Goal: Task Accomplishment & Management: Manage account settings

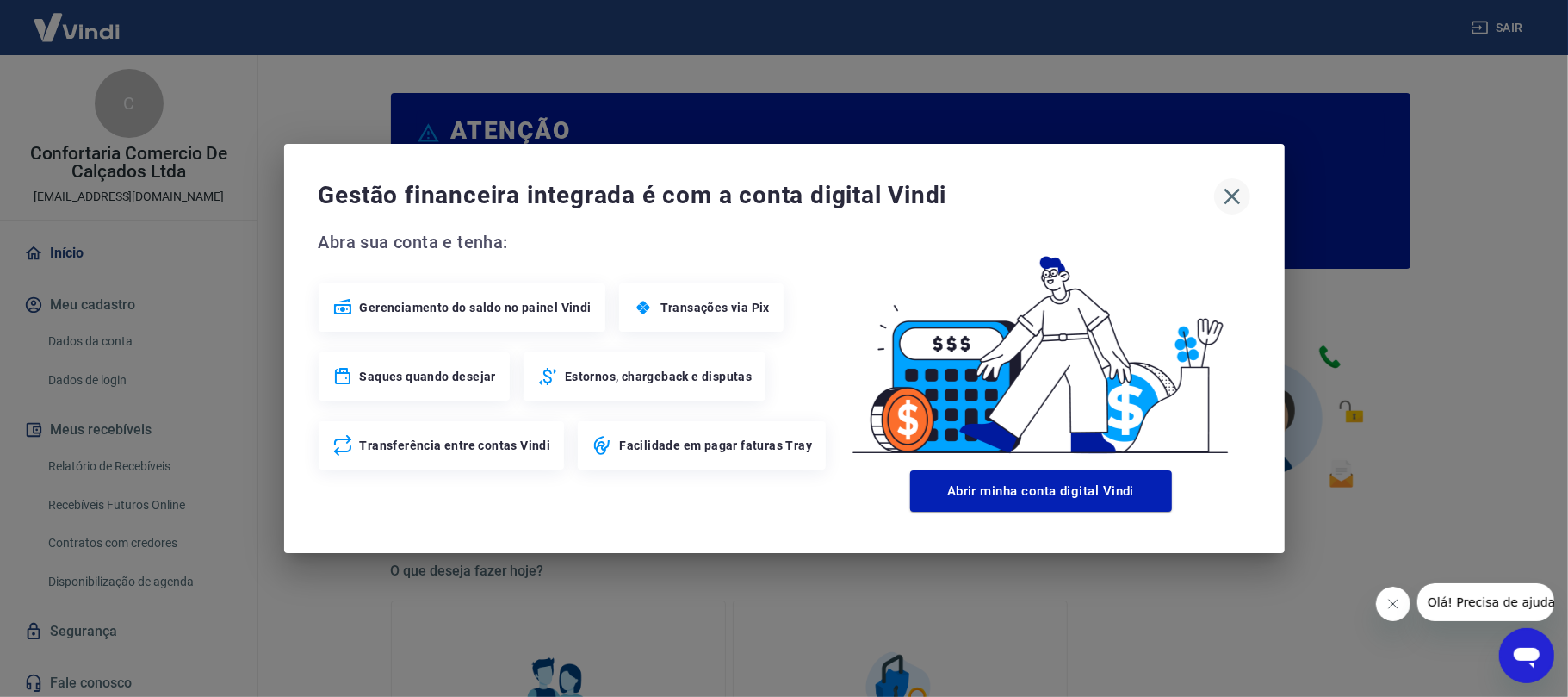
click at [1226, 194] on icon "button" at bounding box center [1232, 196] width 28 height 28
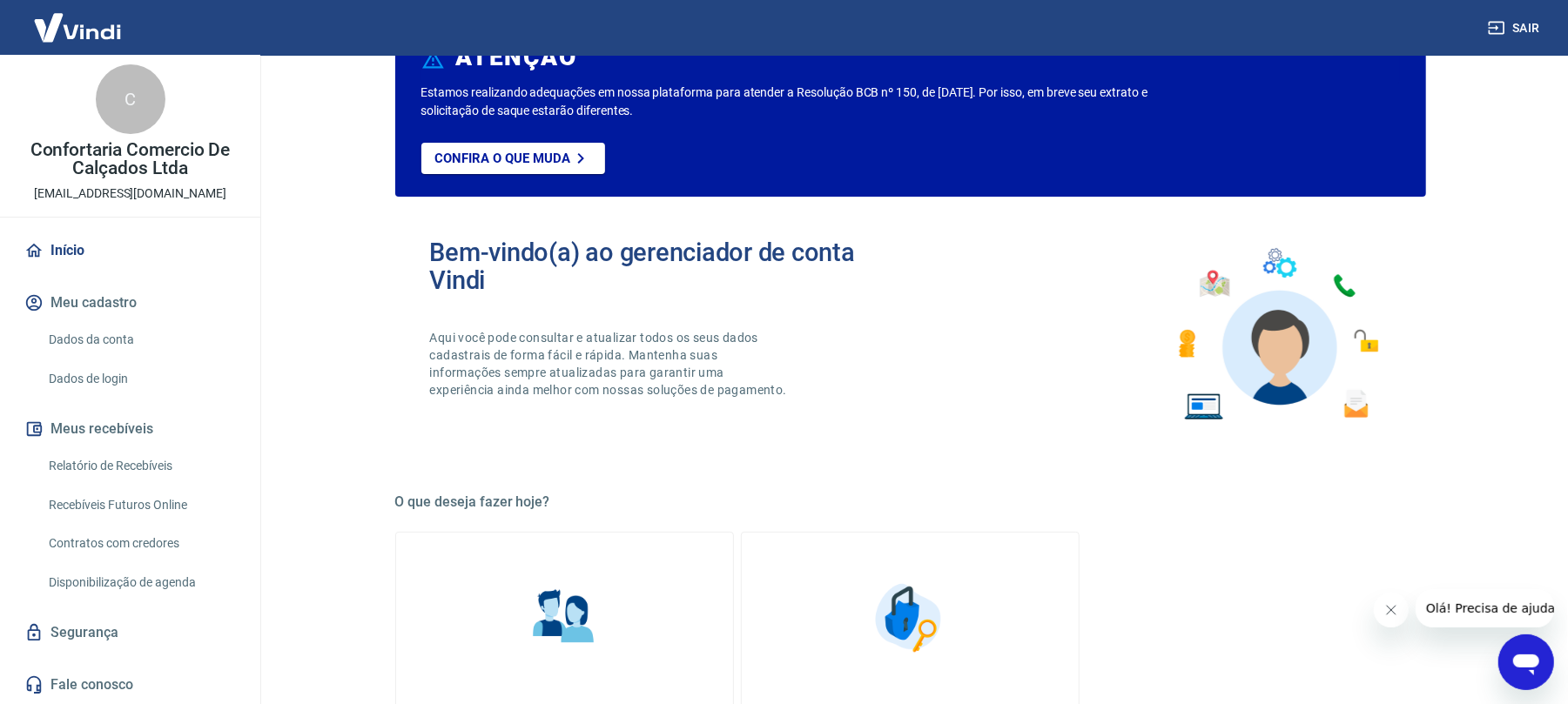
scroll to position [116, 0]
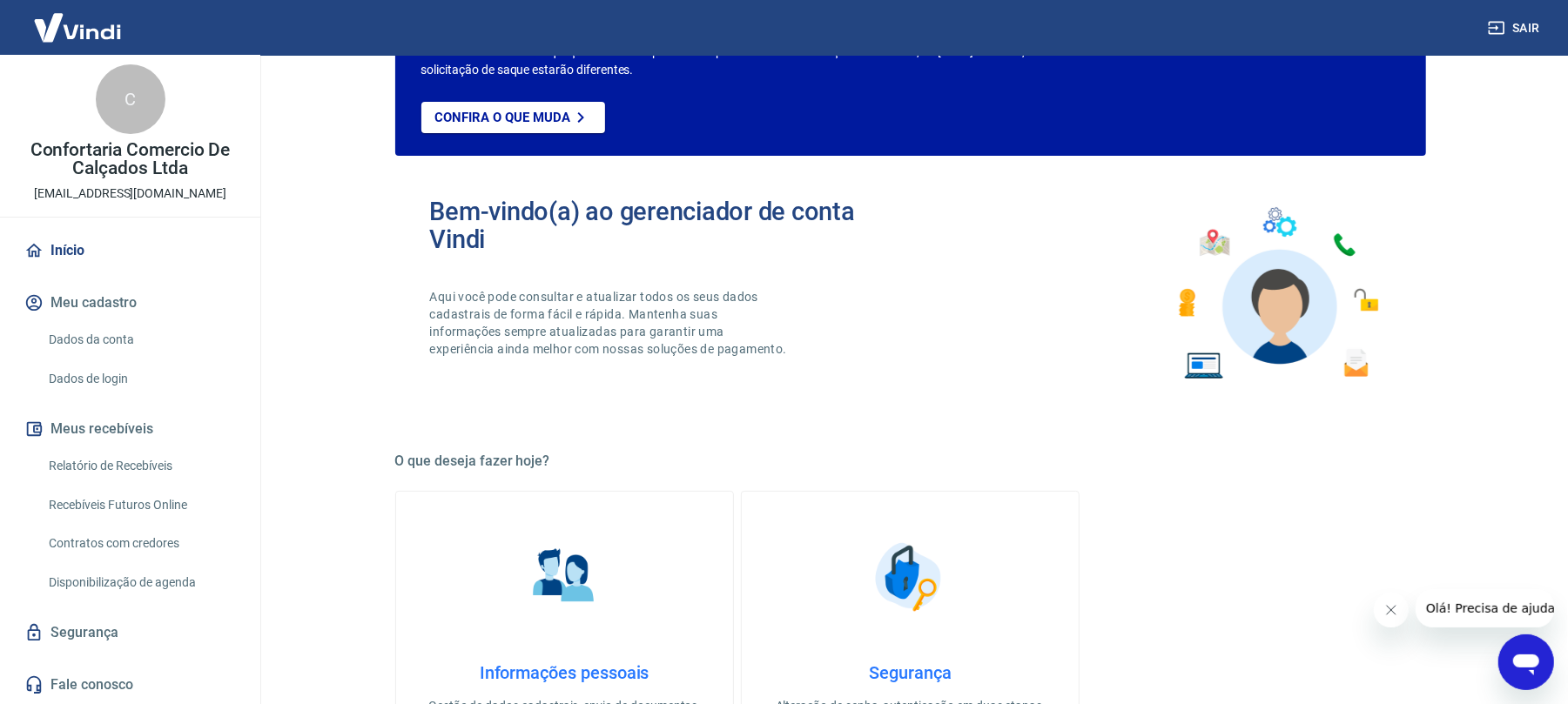
click at [105, 474] on link "Relatório de Recebíveis" at bounding box center [140, 466] width 198 height 36
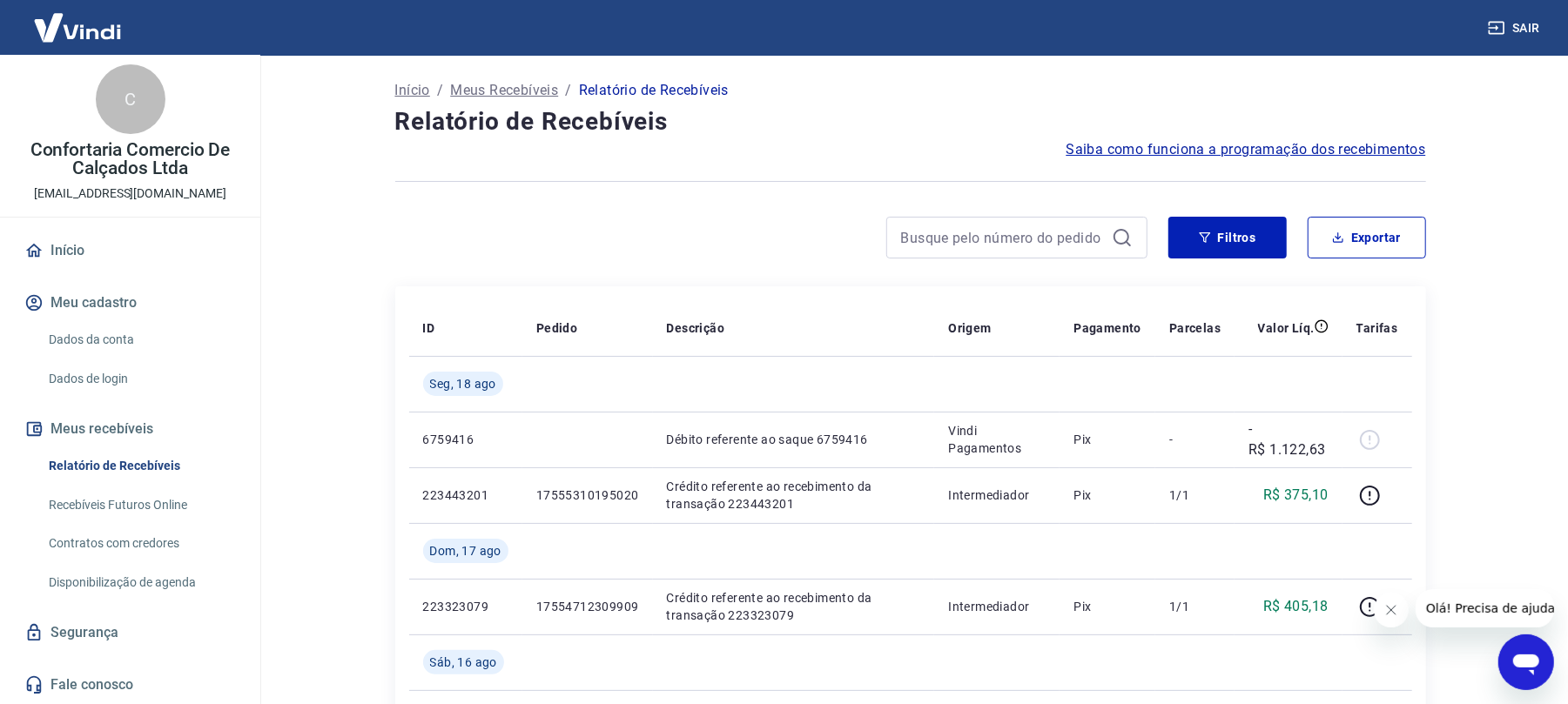
click at [1119, 233] on icon at bounding box center [1122, 238] width 21 height 21
click at [1223, 240] on button "Filtros" at bounding box center [1227, 237] width 119 height 41
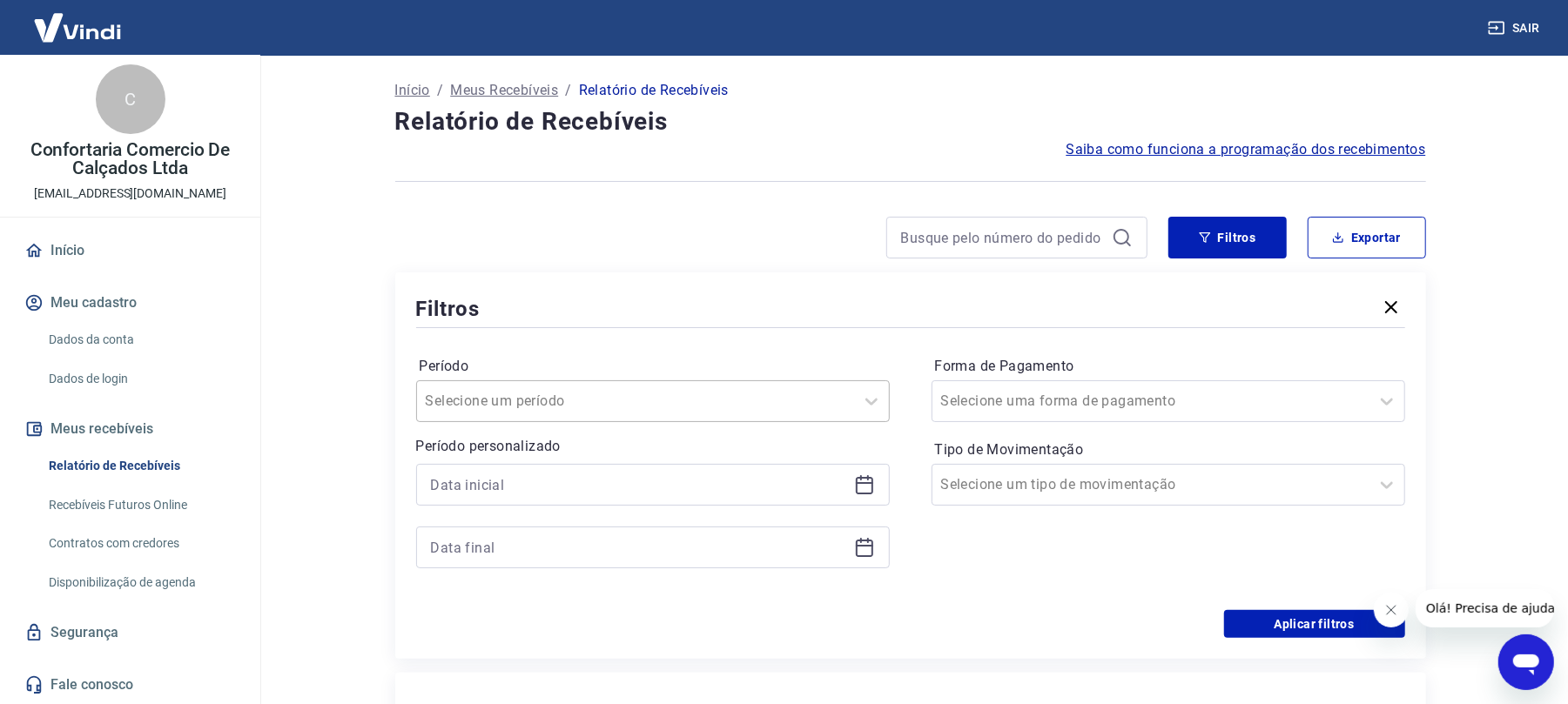
click at [503, 419] on div "Selecione um período" at bounding box center [652, 400] width 474 height 41
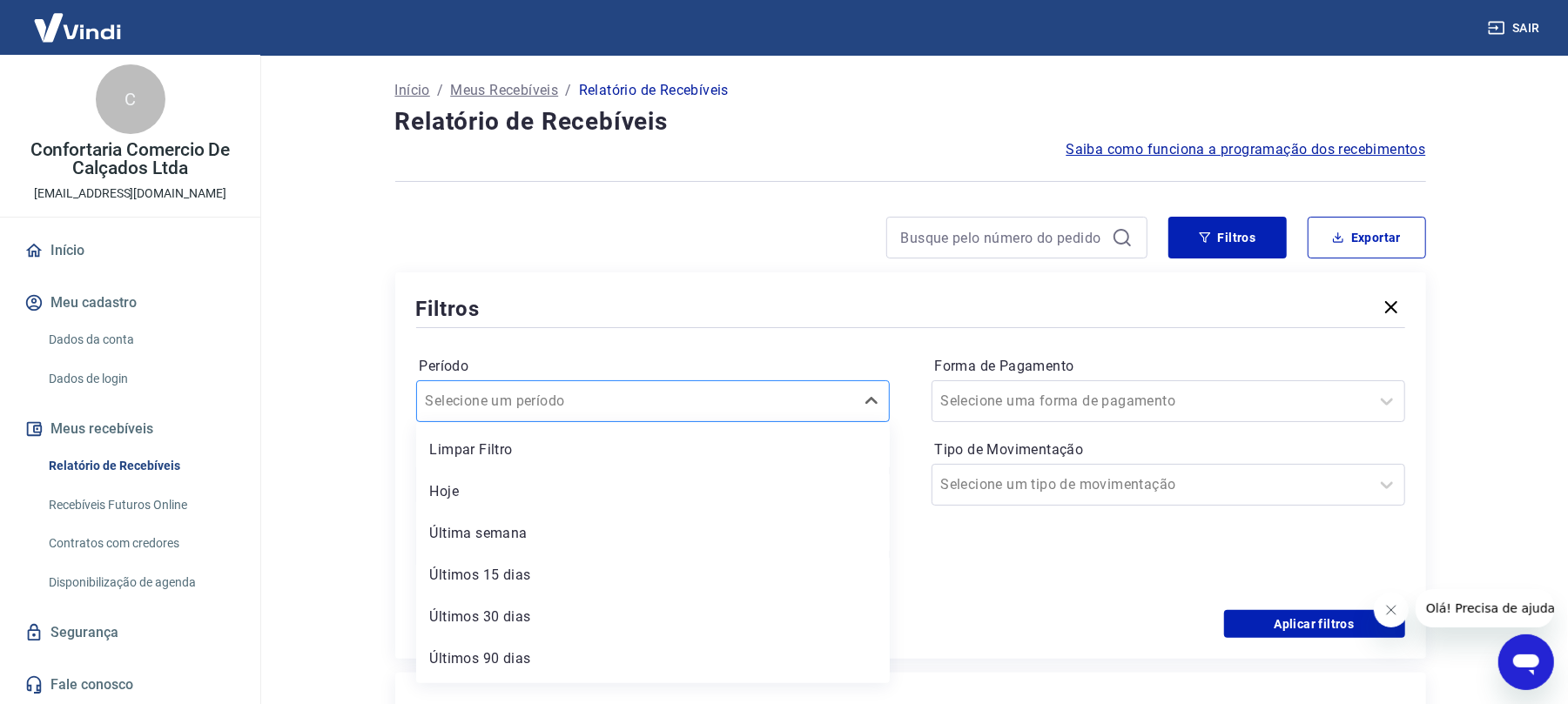
click at [534, 397] on input "Período" at bounding box center [513, 401] width 176 height 21
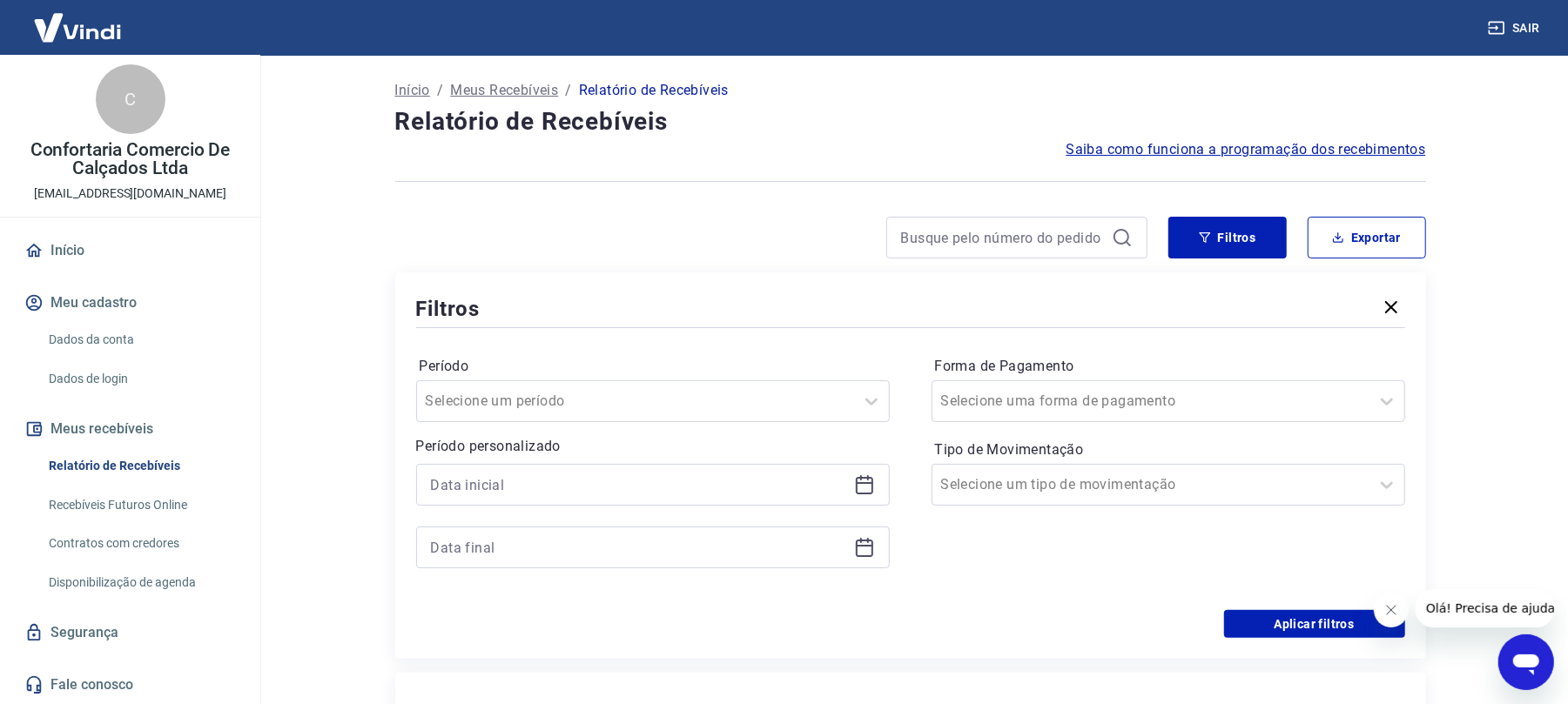
drag, startPoint x: 454, startPoint y: 477, endPoint x: 566, endPoint y: 495, distance: 113.4
click at [467, 478] on input at bounding box center [639, 484] width 416 height 26
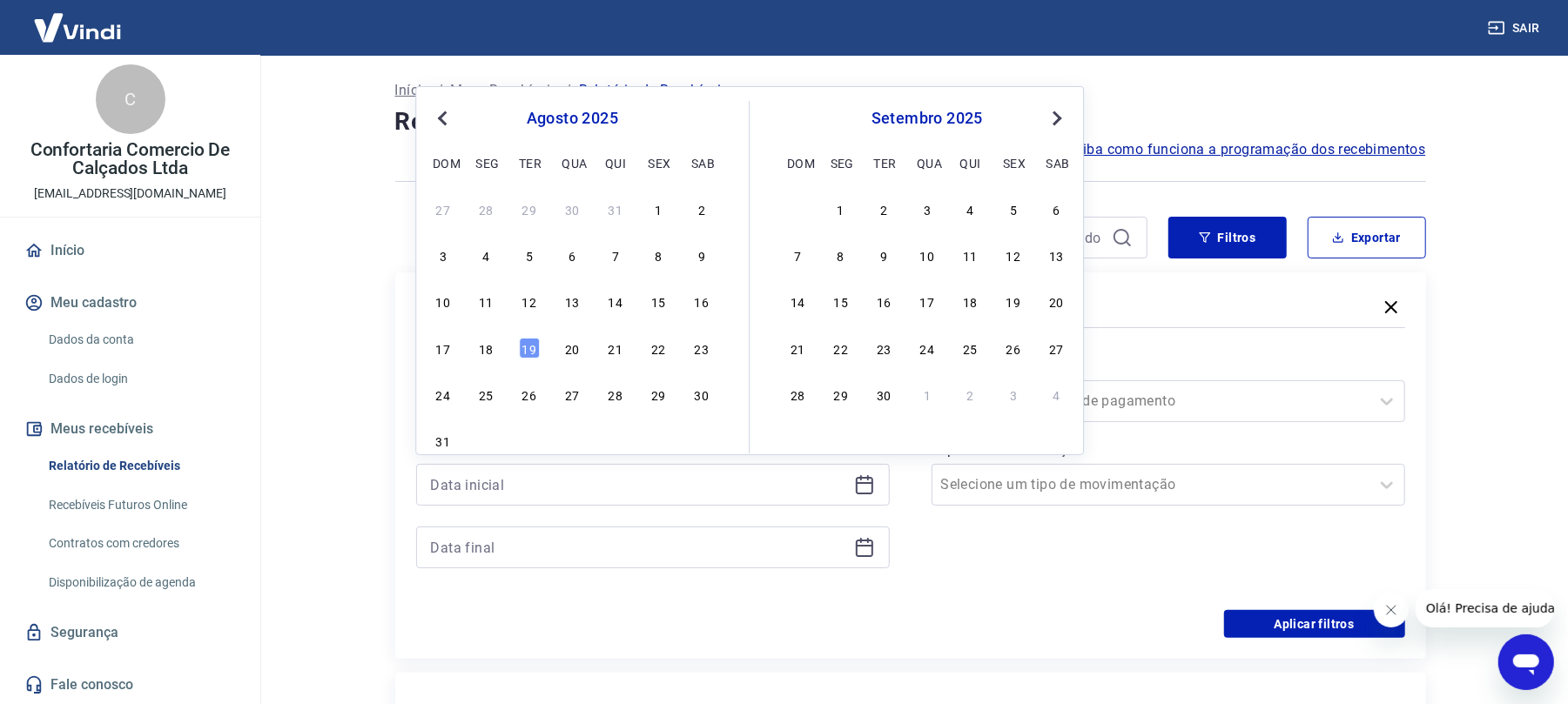
click at [444, 116] on span "Previous Month" at bounding box center [444, 118] width 0 height 20
click at [526, 213] on div "1" at bounding box center [530, 209] width 21 height 21
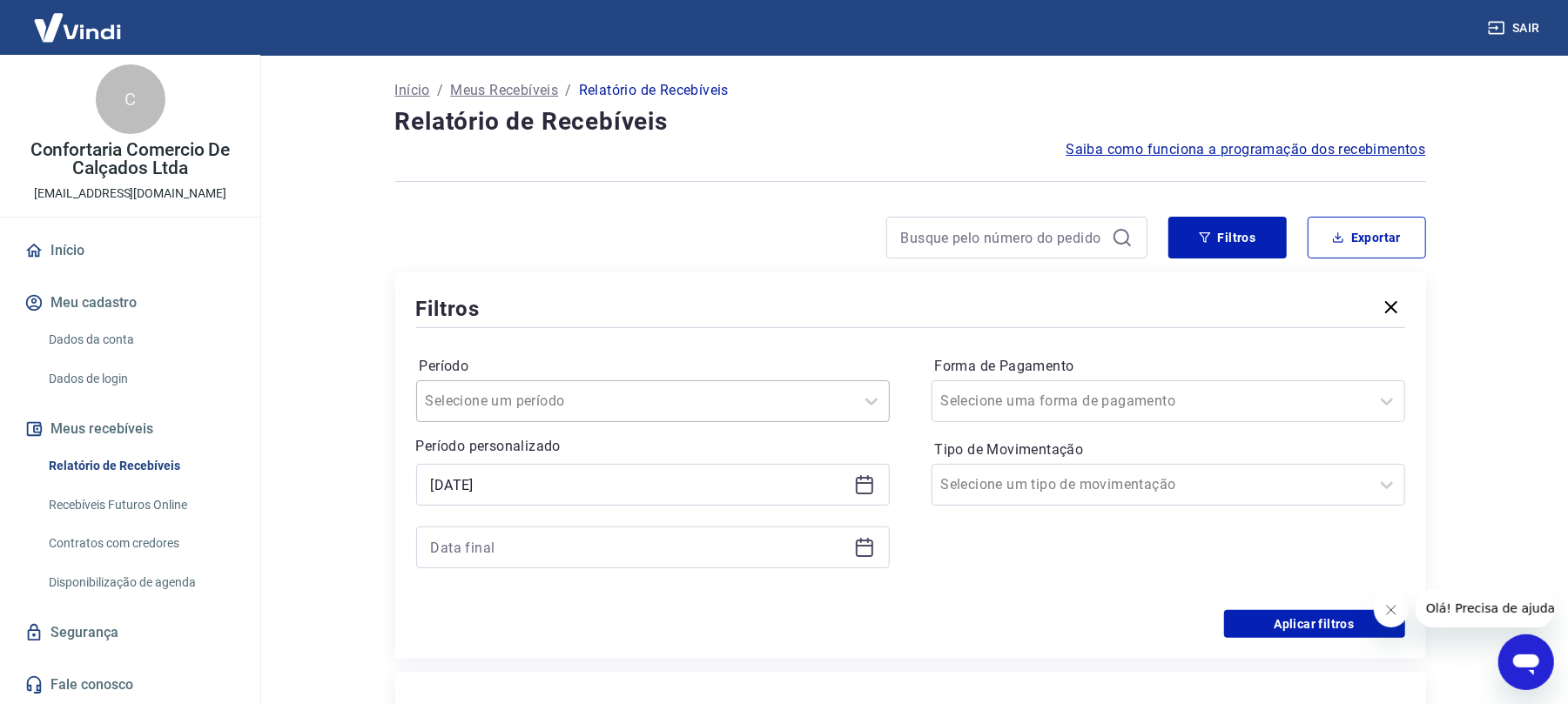
type input "01/07/2025"
click at [611, 400] on div at bounding box center [635, 400] width 420 height 24
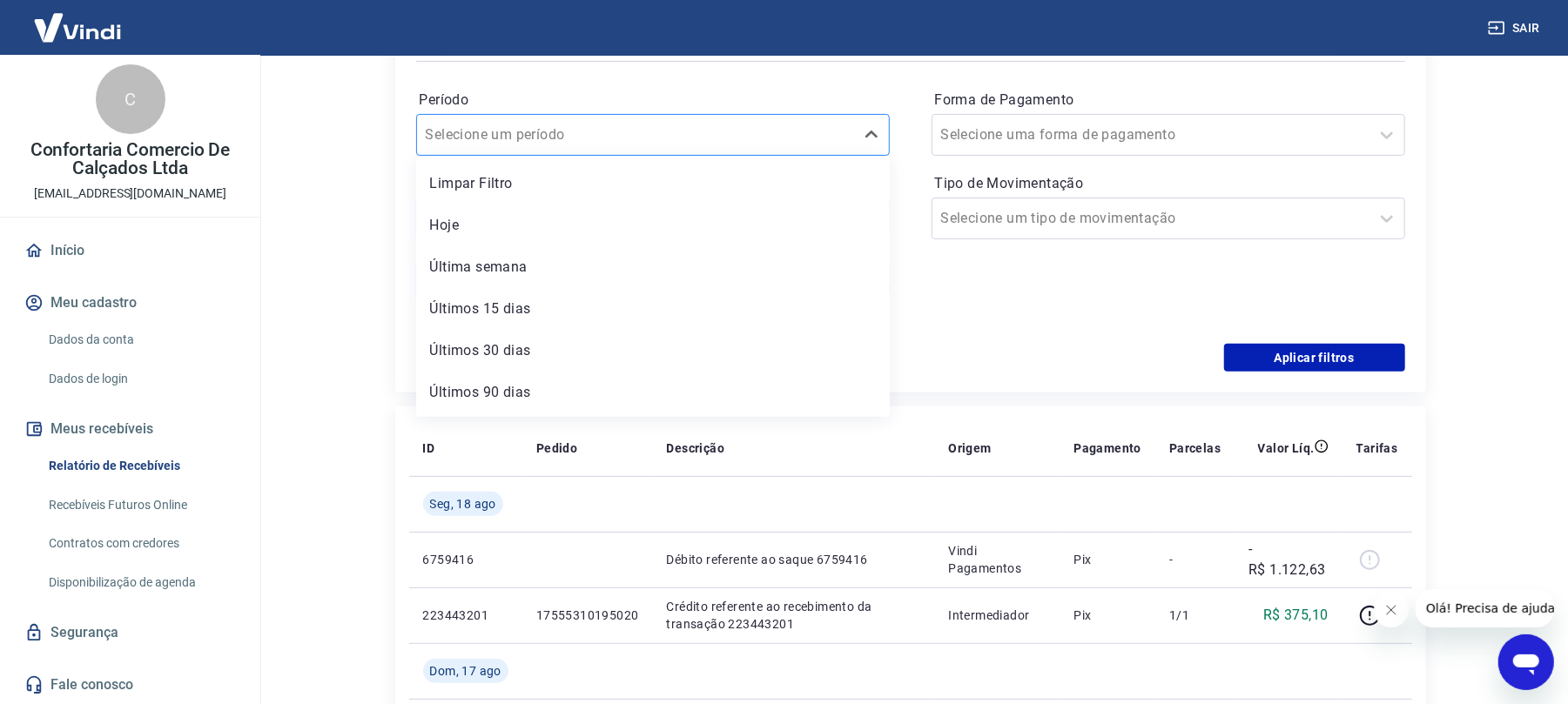
click at [482, 134] on input "Período" at bounding box center [513, 135] width 176 height 21
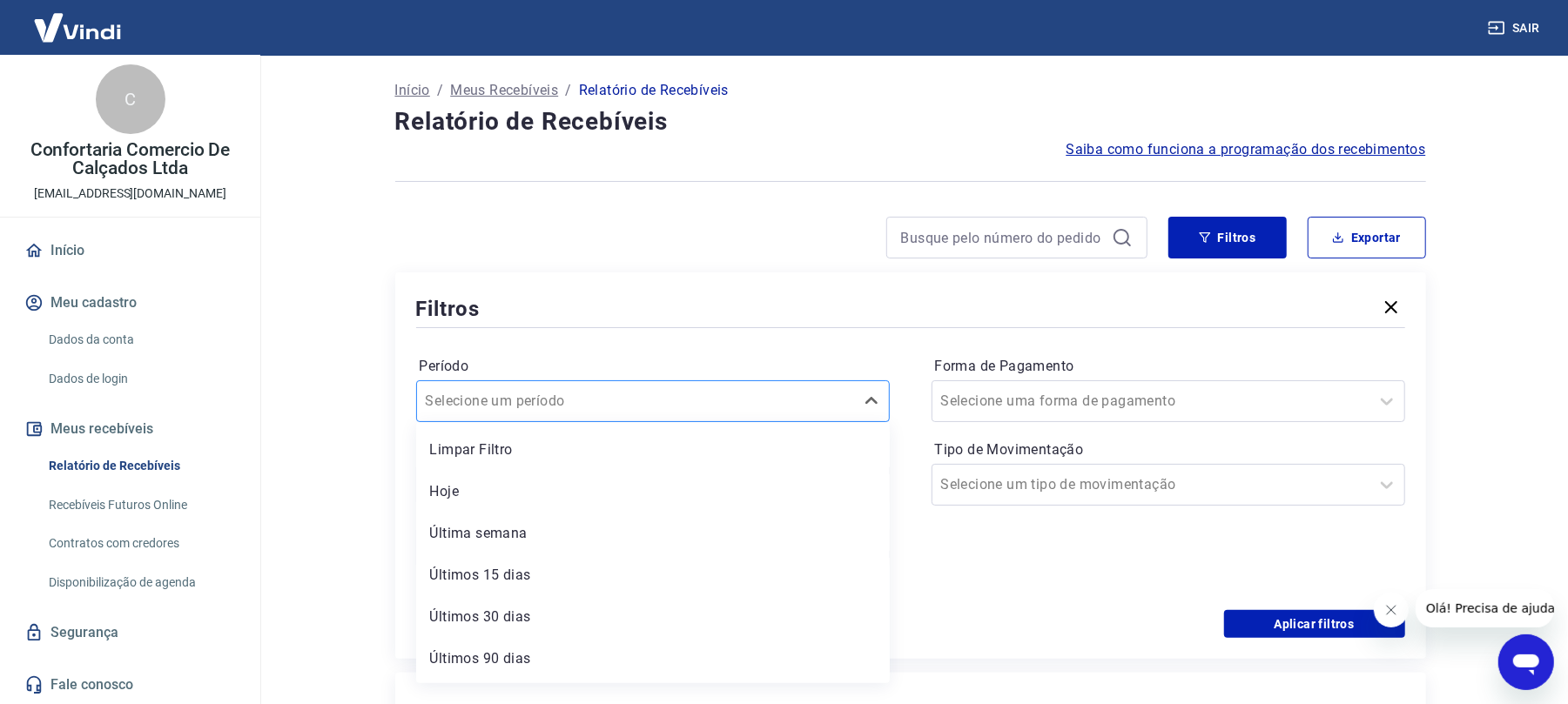
click at [524, 407] on input "Período" at bounding box center [513, 401] width 176 height 21
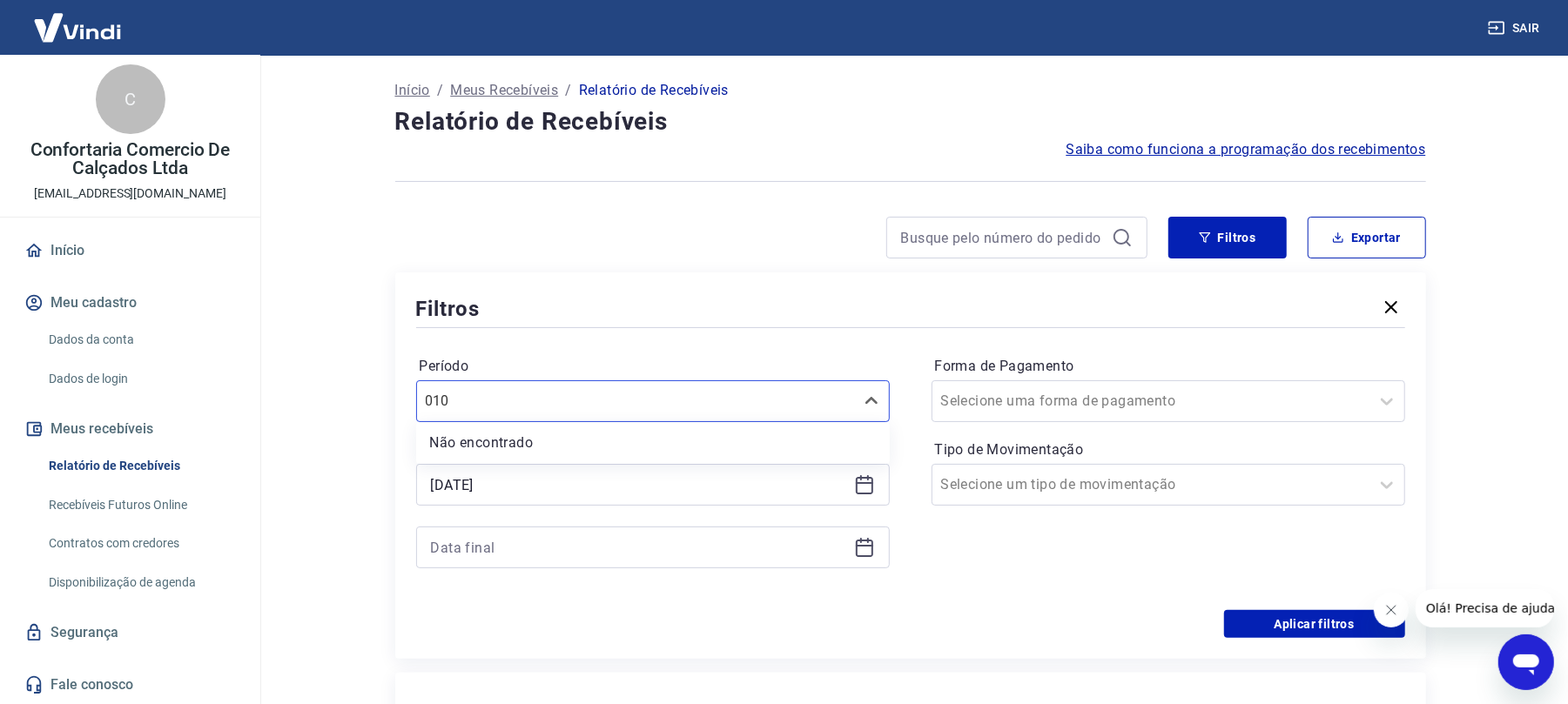
type input "010"
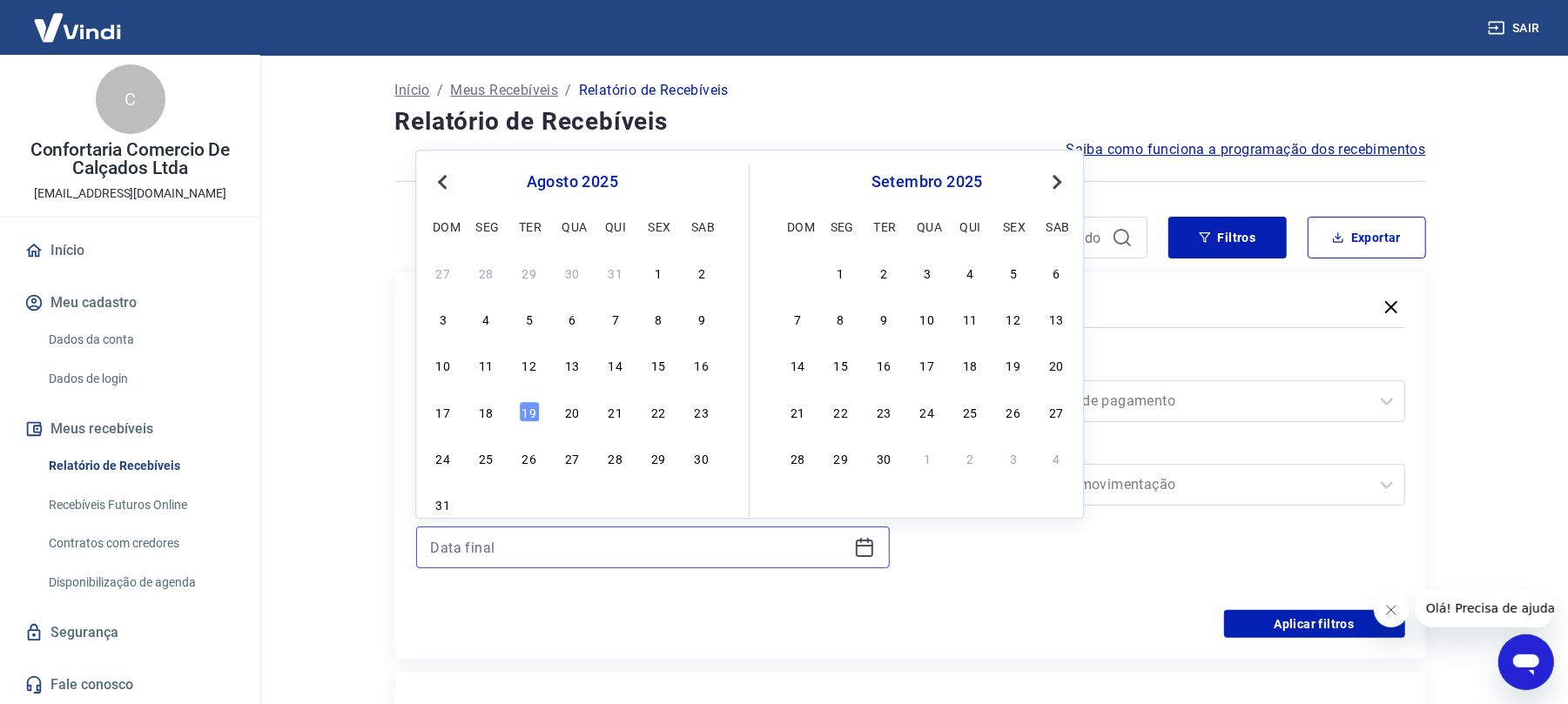
click at [502, 548] on input at bounding box center [639, 547] width 416 height 26
click at [447, 501] on div "31" at bounding box center [443, 505] width 21 height 21
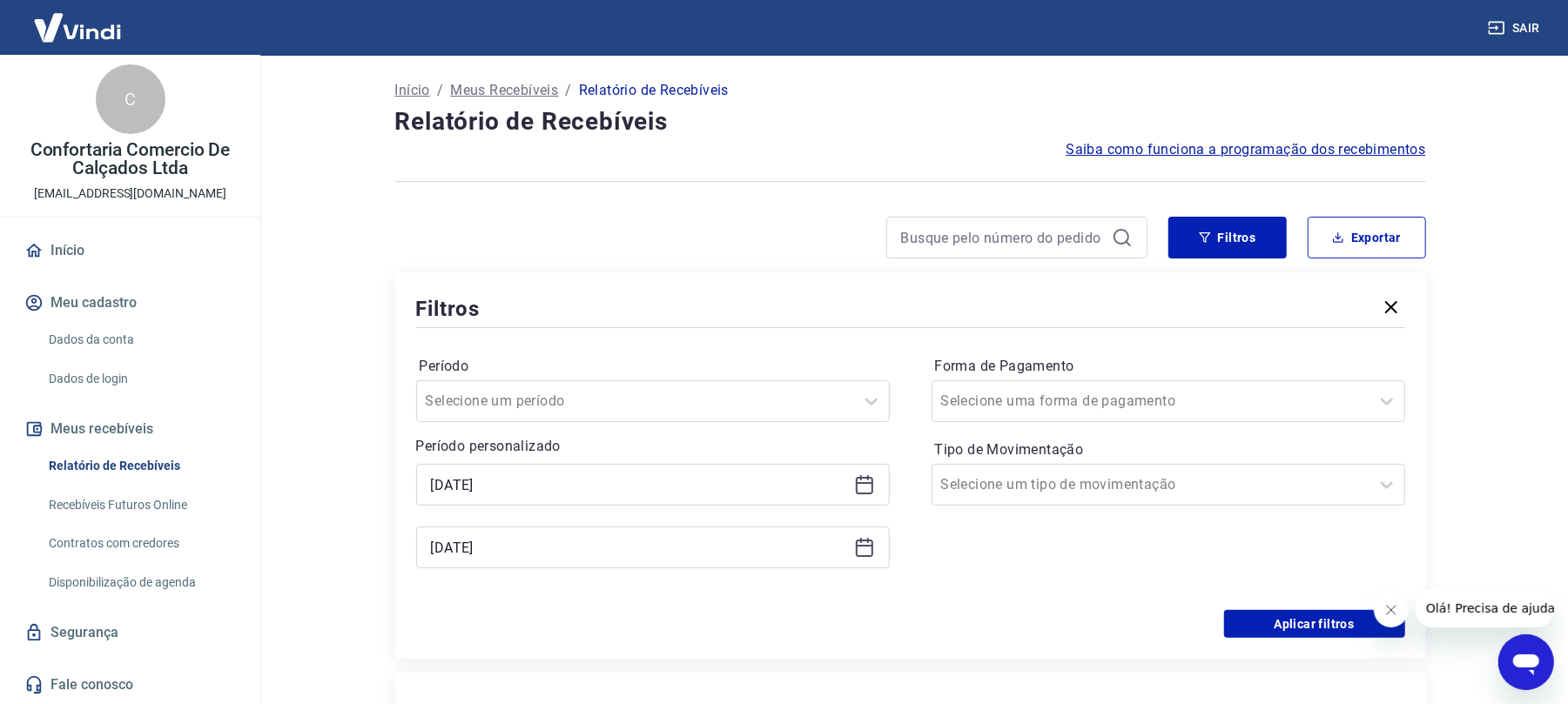
click at [861, 555] on icon at bounding box center [865, 548] width 21 height 21
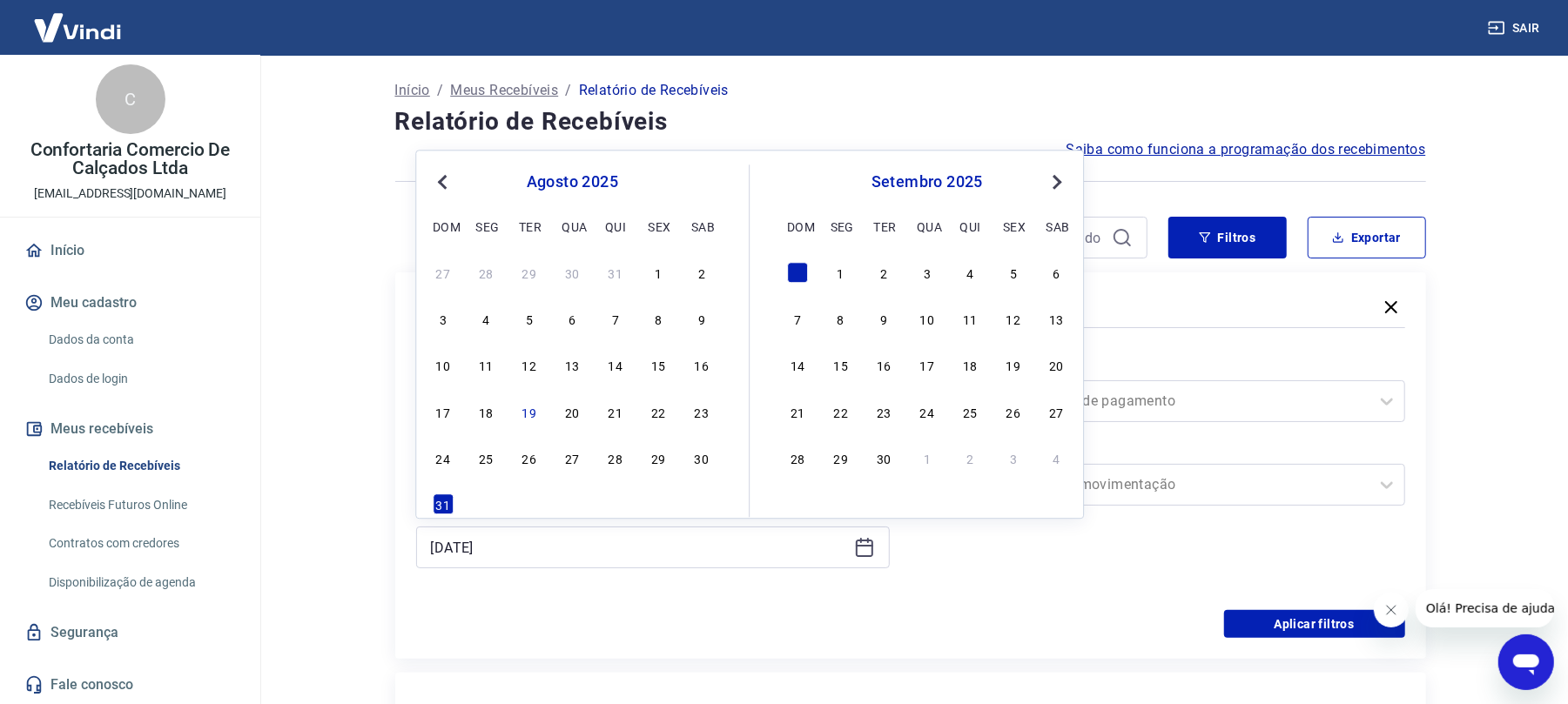
drag, startPoint x: 432, startPoint y: 182, endPoint x: 565, endPoint y: 391, distance: 247.7
click at [433, 182] on button "Previous Month" at bounding box center [443, 182] width 21 height 21
click at [608, 457] on div "31" at bounding box center [616, 458] width 21 height 21
type input "31/07/2025"
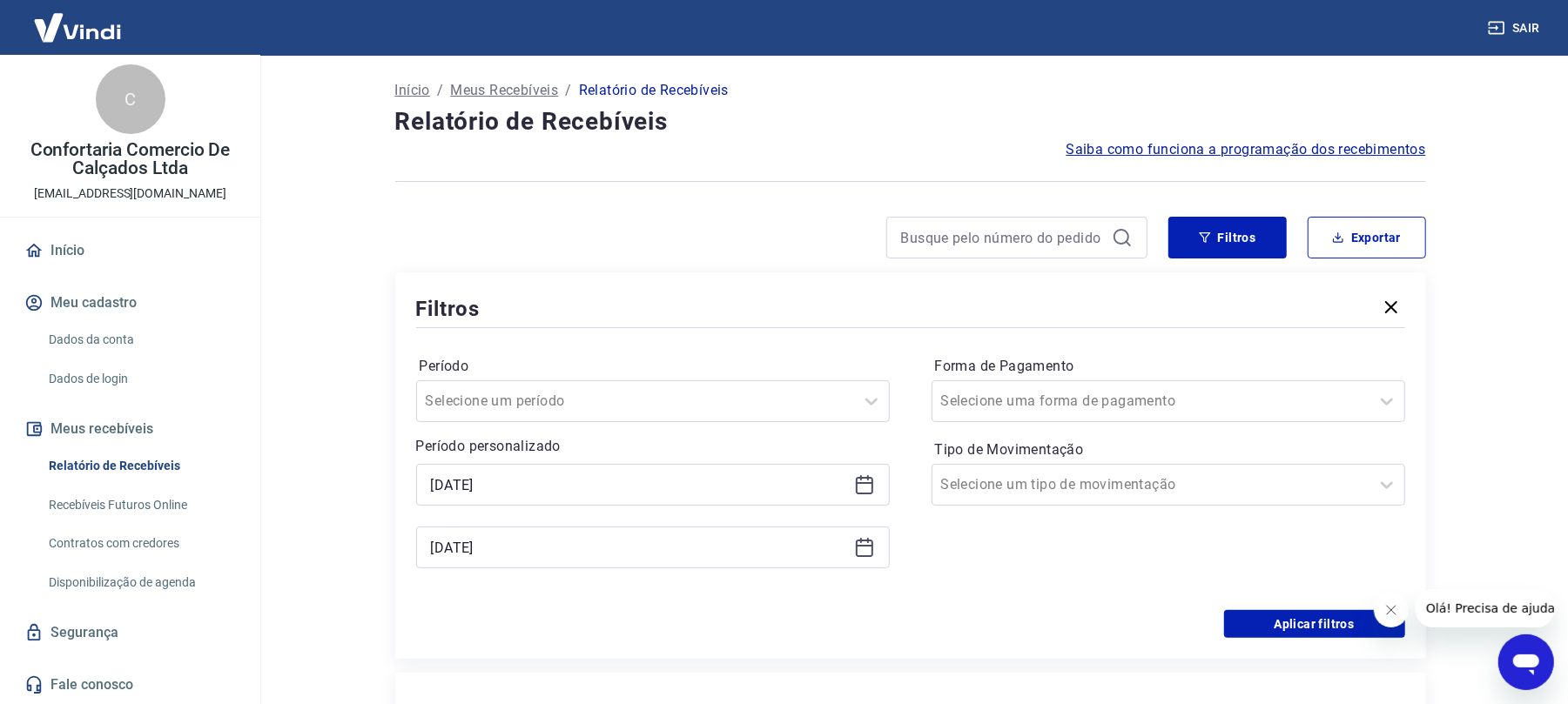
click at [1011, 564] on div "Forma de Pagamento Selecione uma forma de pagamento Tipo de Movimentação Seleci…" at bounding box center [1169, 470] width 474 height 236
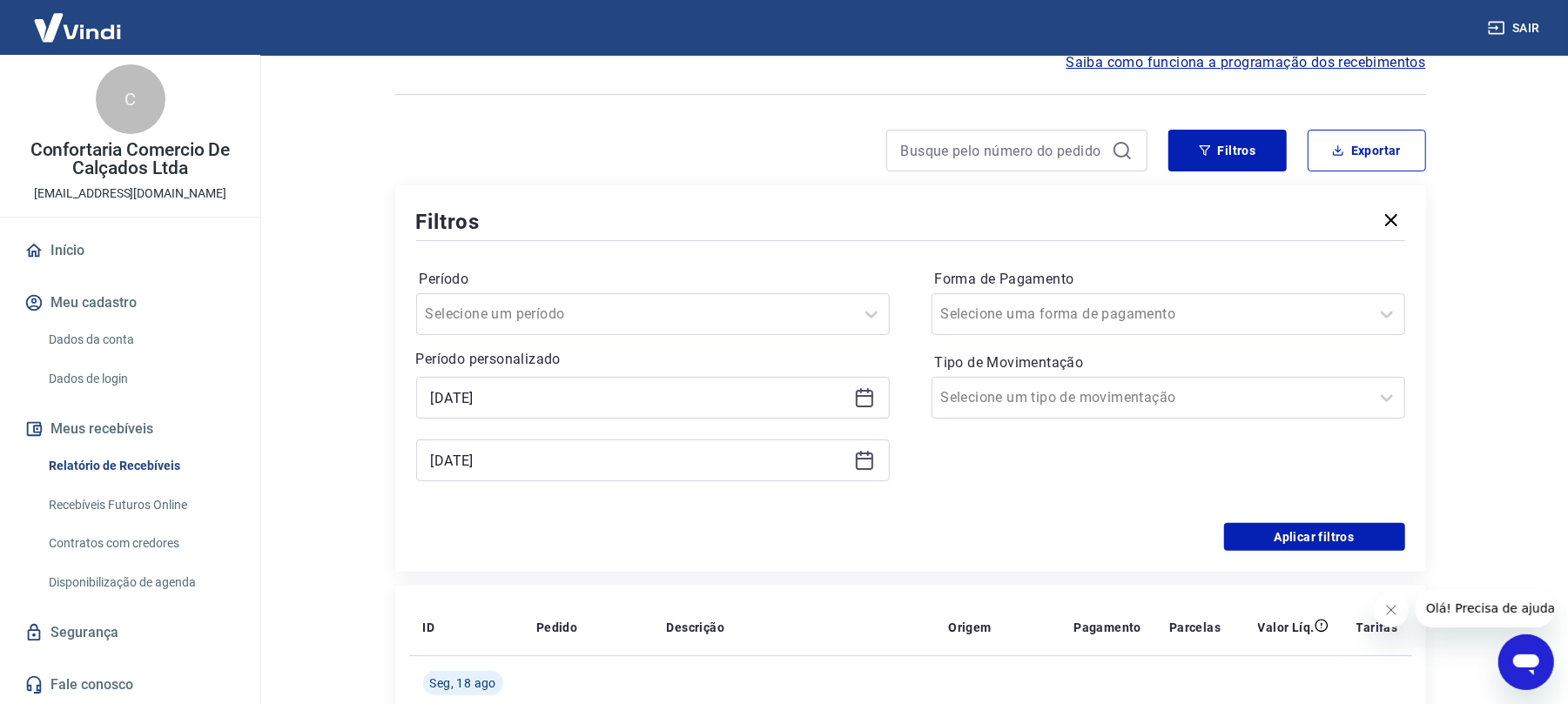
scroll to position [231, 0]
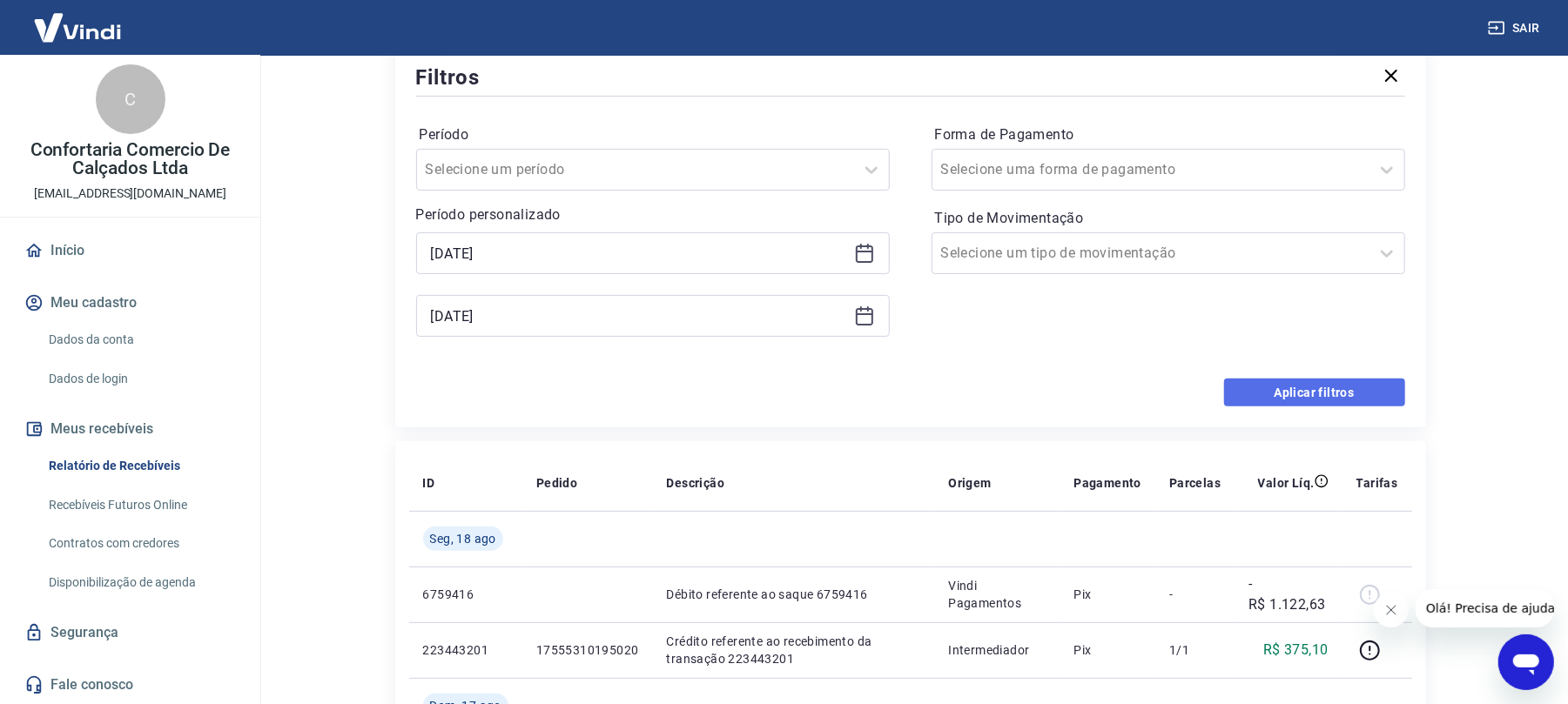
click at [1314, 397] on button "Aplicar filtros" at bounding box center [1315, 393] width 181 height 28
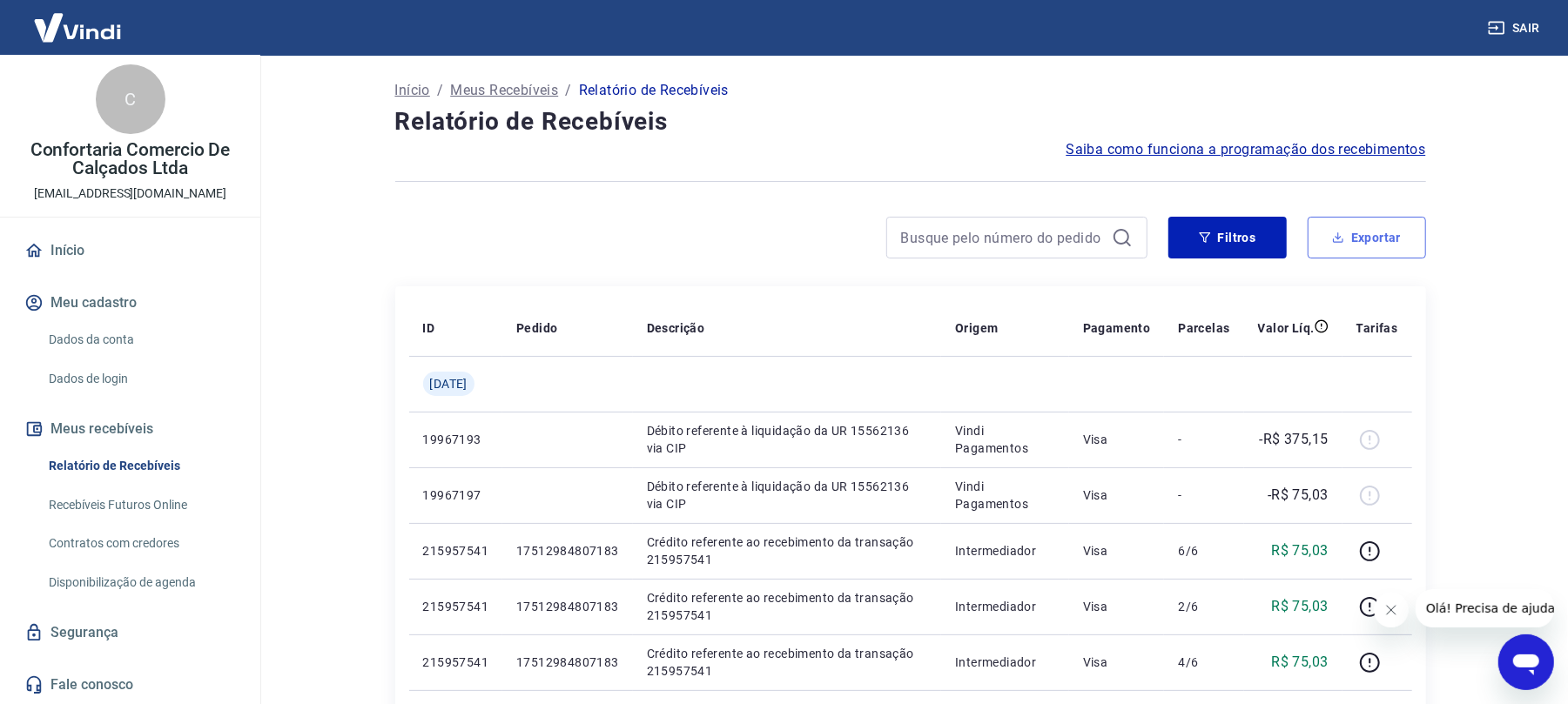
click at [1387, 236] on button "Exportar" at bounding box center [1366, 237] width 119 height 41
type input "01/07/2025"
type input "31/07/2025"
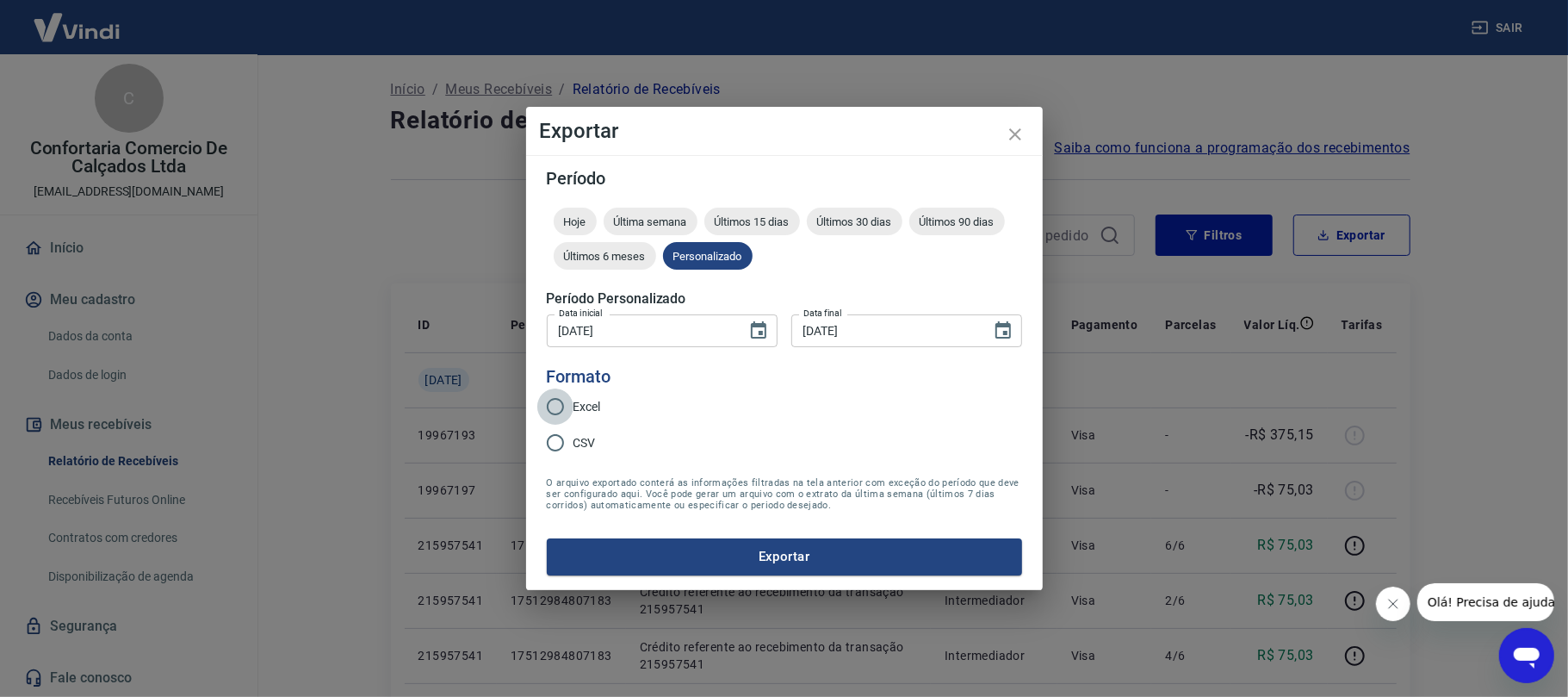
click at [555, 404] on input "Excel" at bounding box center [555, 407] width 36 height 36
radio input "true"
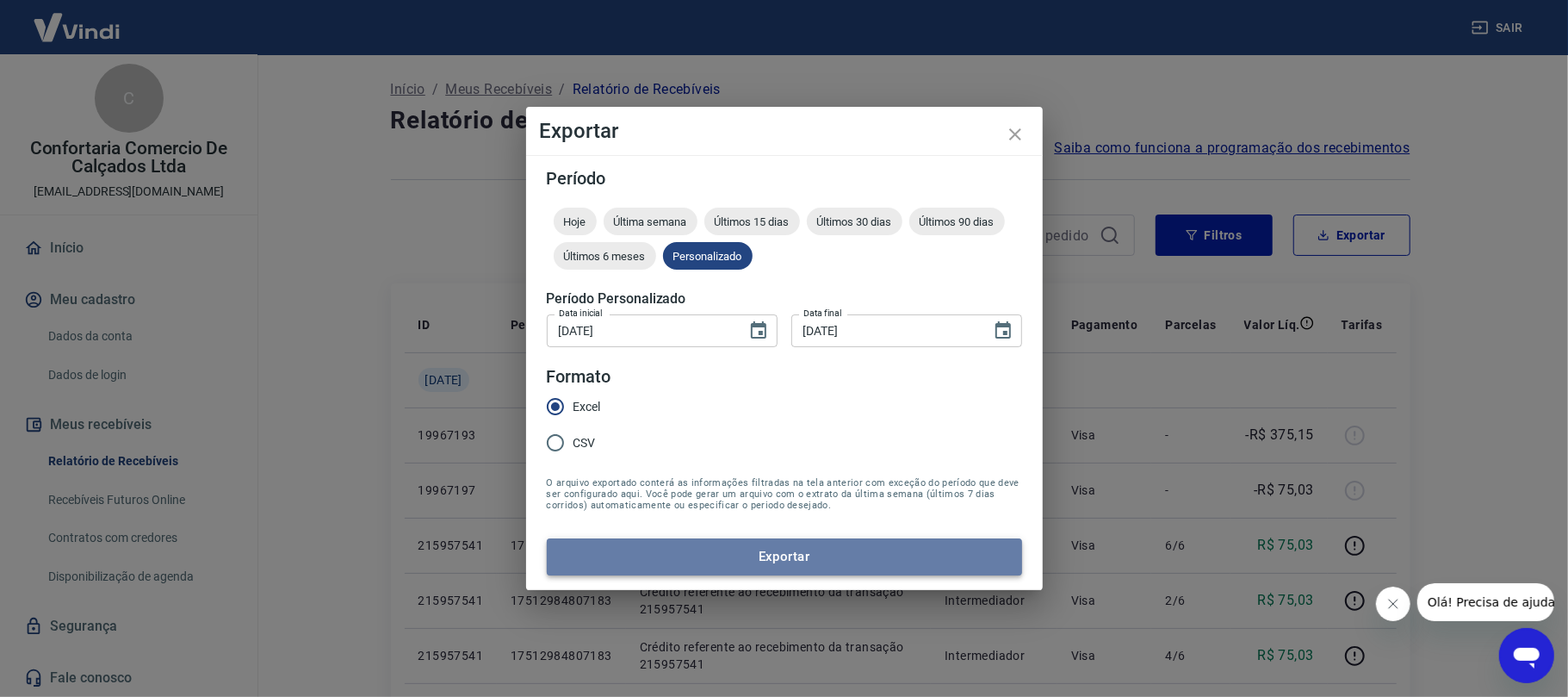
click at [764, 544] on button "Exportar" at bounding box center [784, 557] width 475 height 36
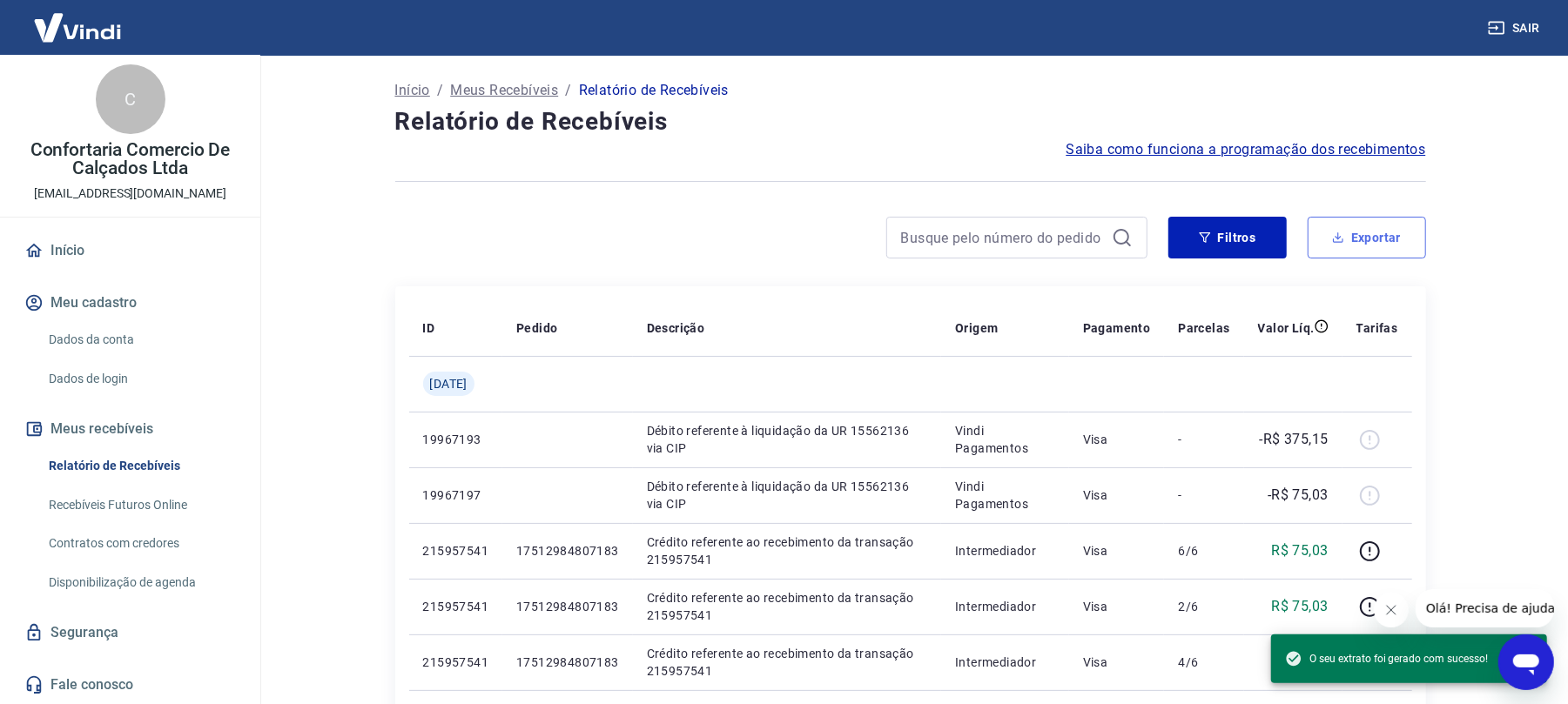
click at [1366, 230] on button "Exportar" at bounding box center [1366, 237] width 119 height 41
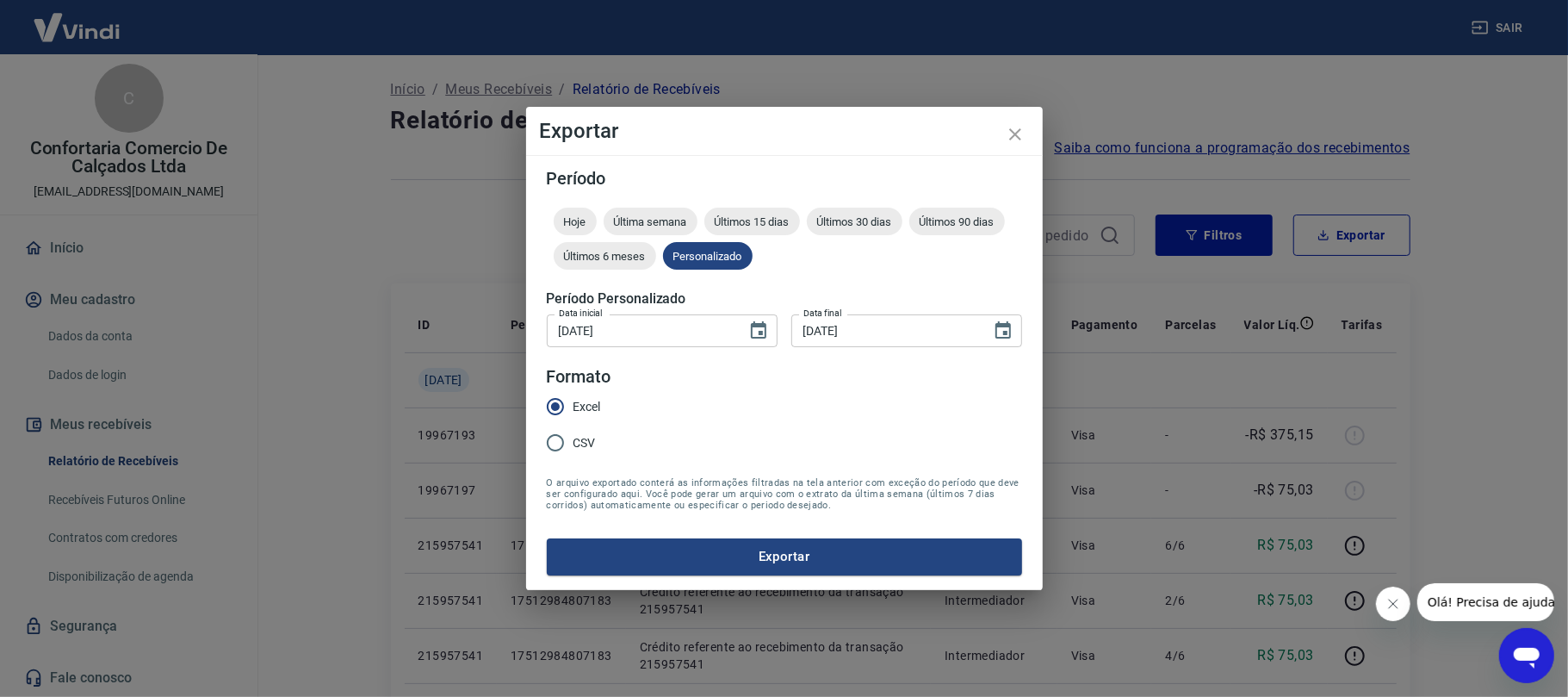
click at [549, 443] on input "CSV" at bounding box center [555, 443] width 36 height 36
radio input "true"
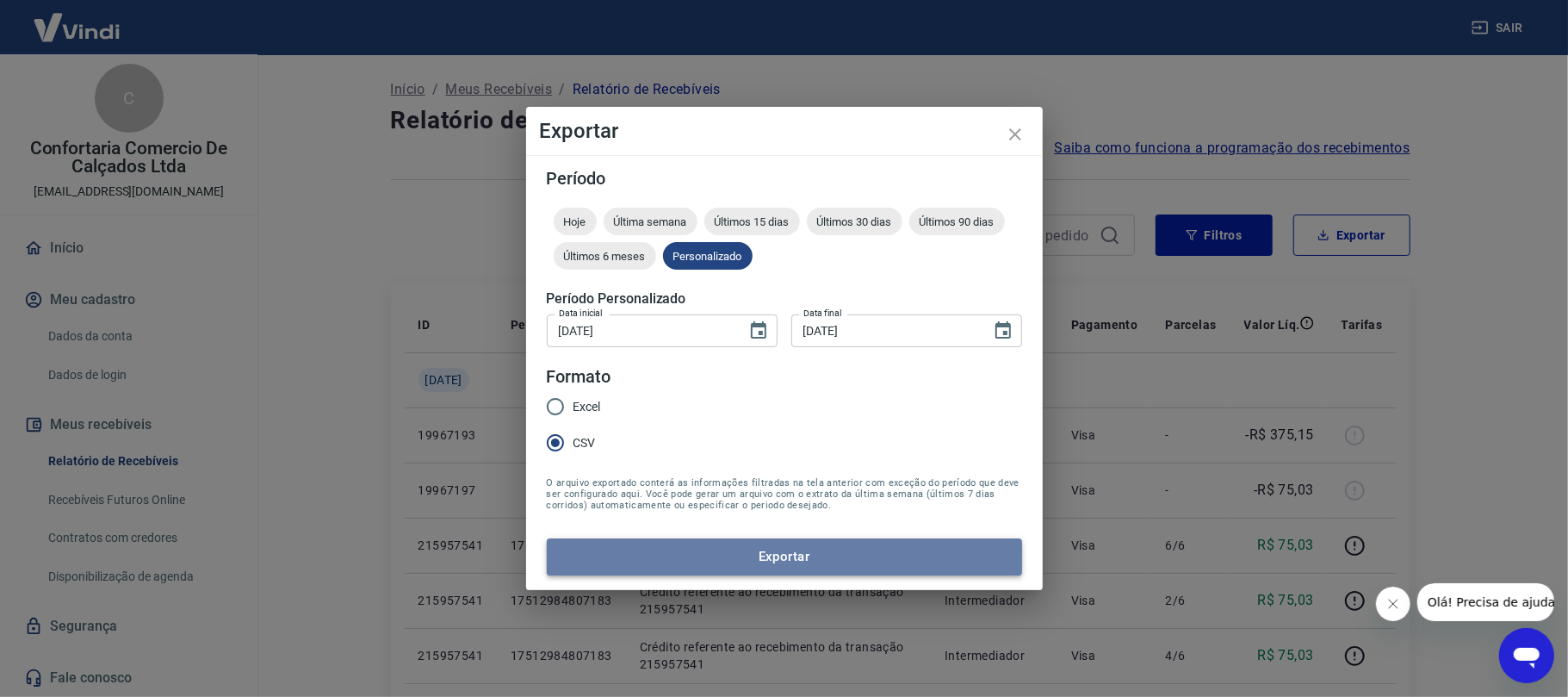
click at [785, 563] on button "Exportar" at bounding box center [784, 557] width 475 height 36
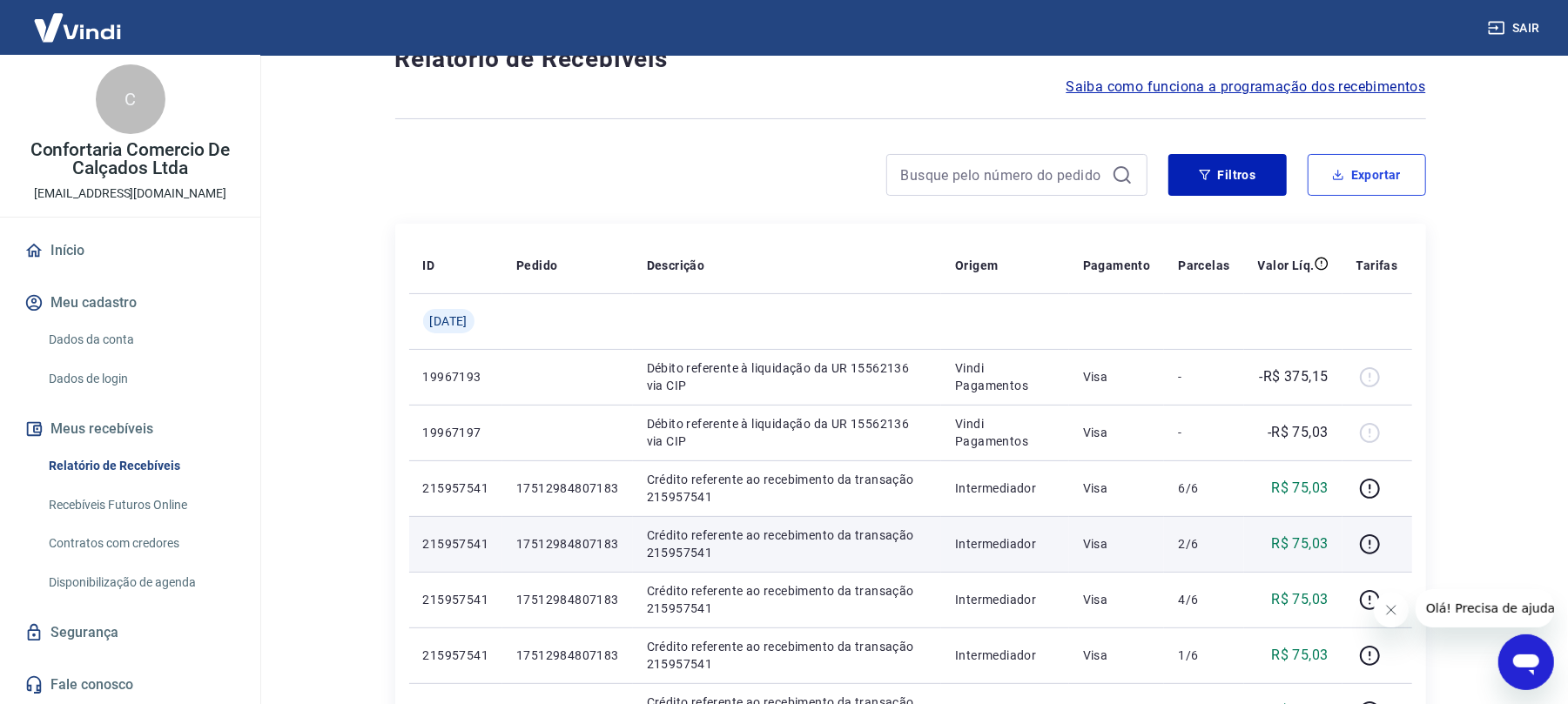
scroll to position [116, 0]
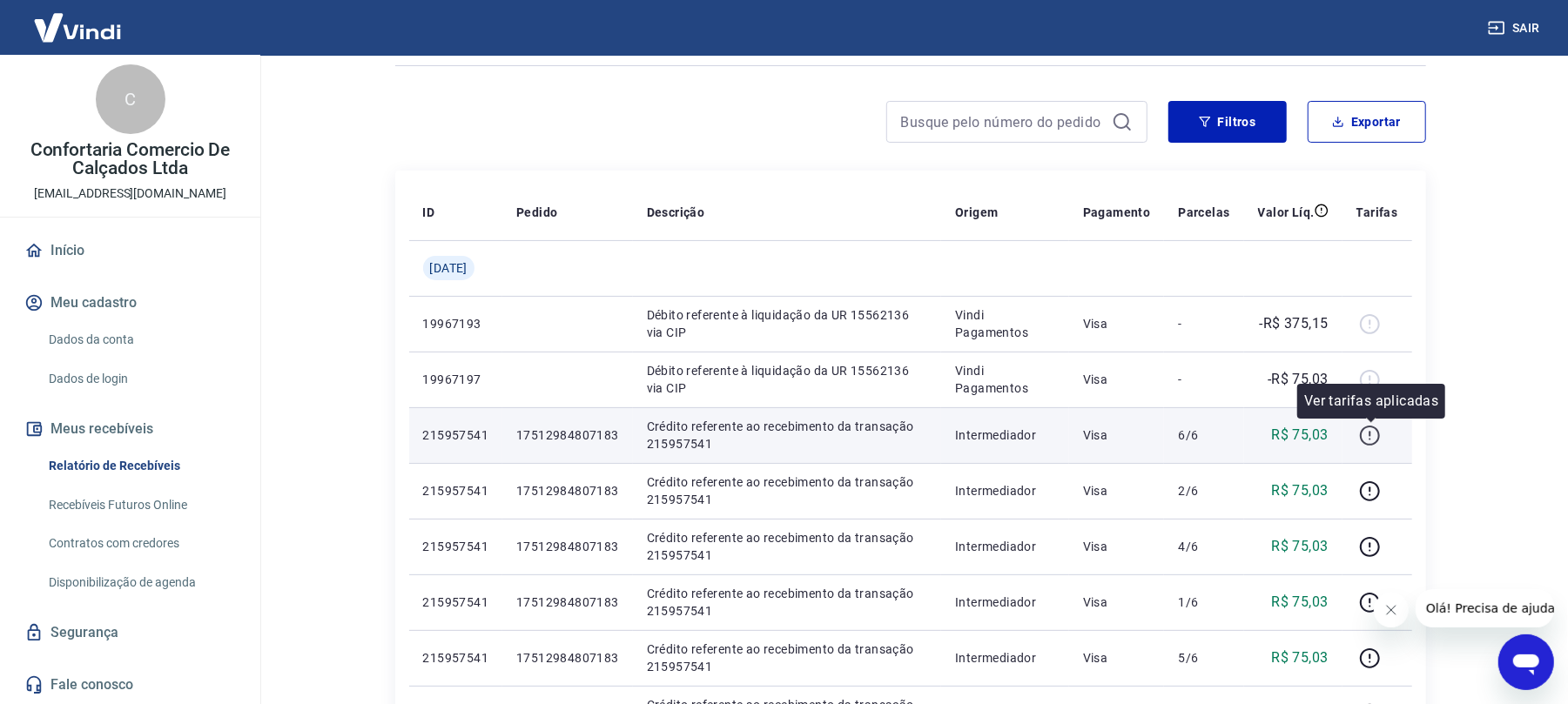
click at [1369, 433] on icon "button" at bounding box center [1370, 435] width 22 height 22
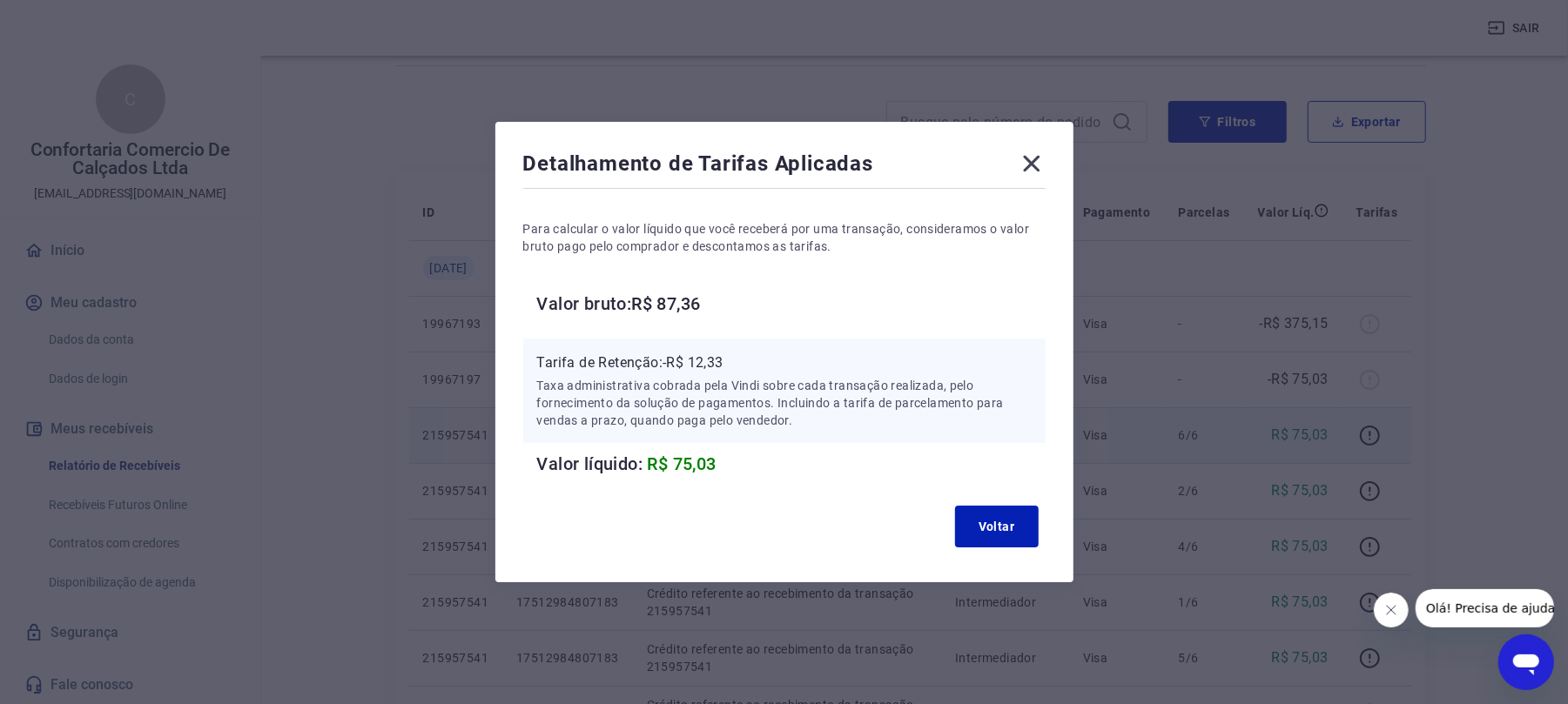
click at [1046, 162] on icon at bounding box center [1032, 163] width 28 height 28
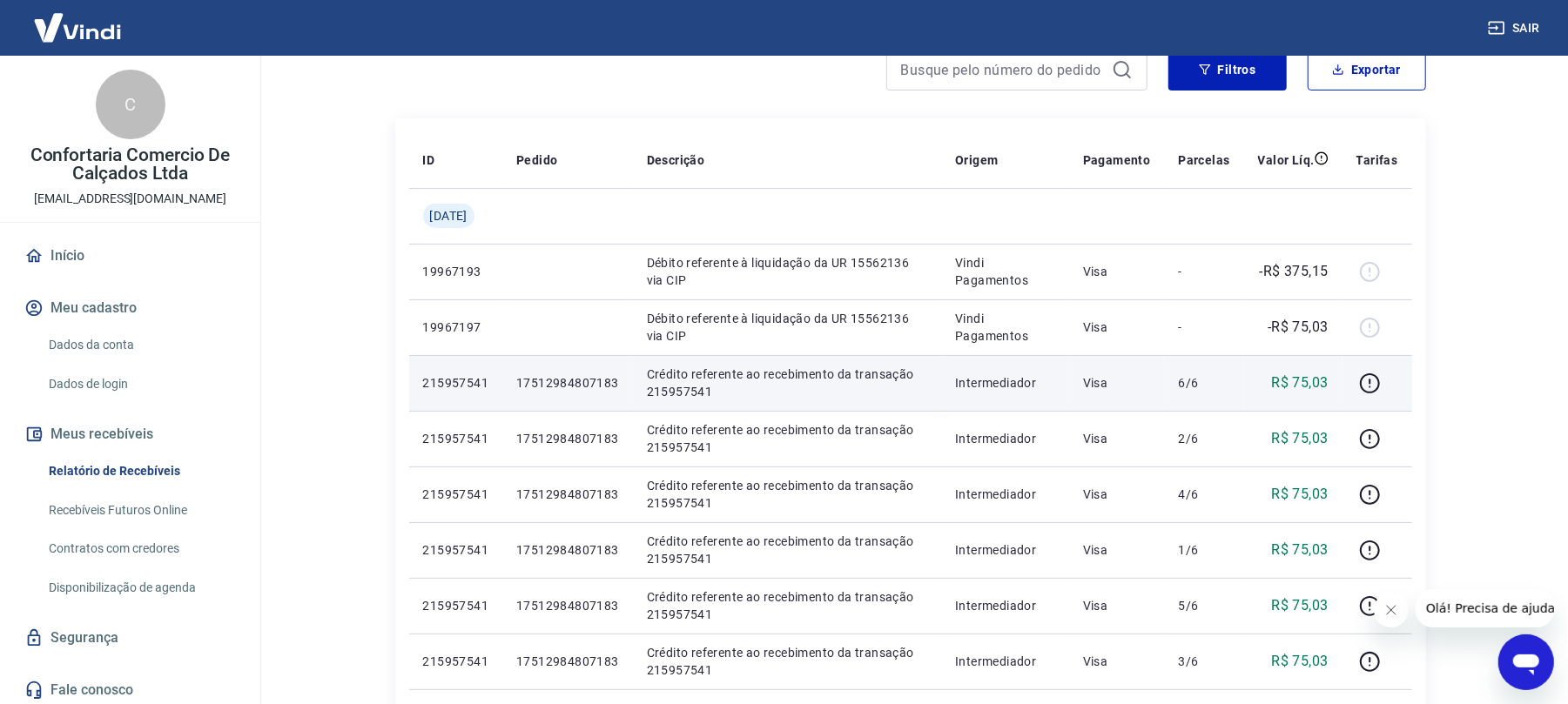
scroll to position [0, 0]
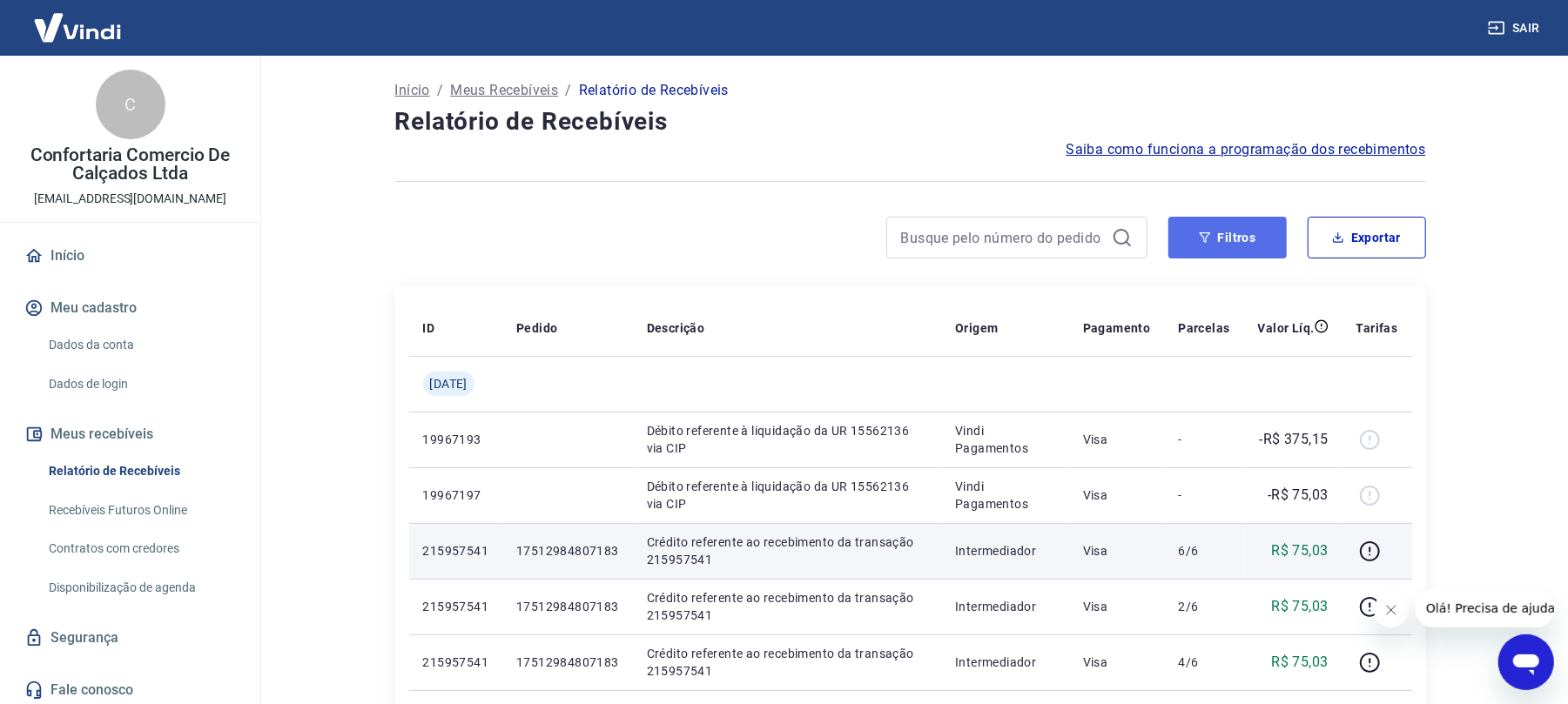
click at [1227, 225] on button "Filtros" at bounding box center [1227, 237] width 119 height 41
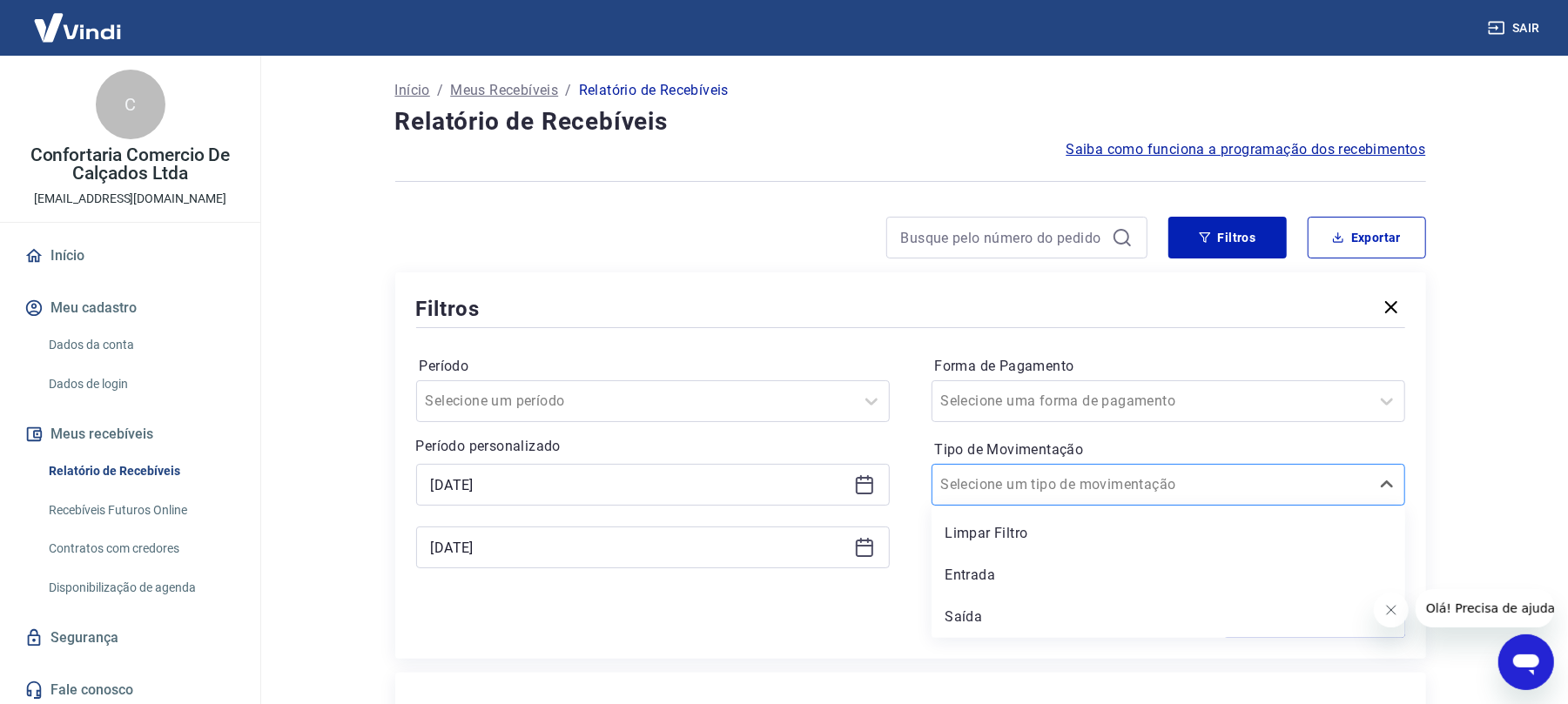
click at [976, 480] on input "Tipo de Movimentação" at bounding box center [1029, 485] width 176 height 21
click at [966, 579] on div "Entrada" at bounding box center [1169, 575] width 474 height 35
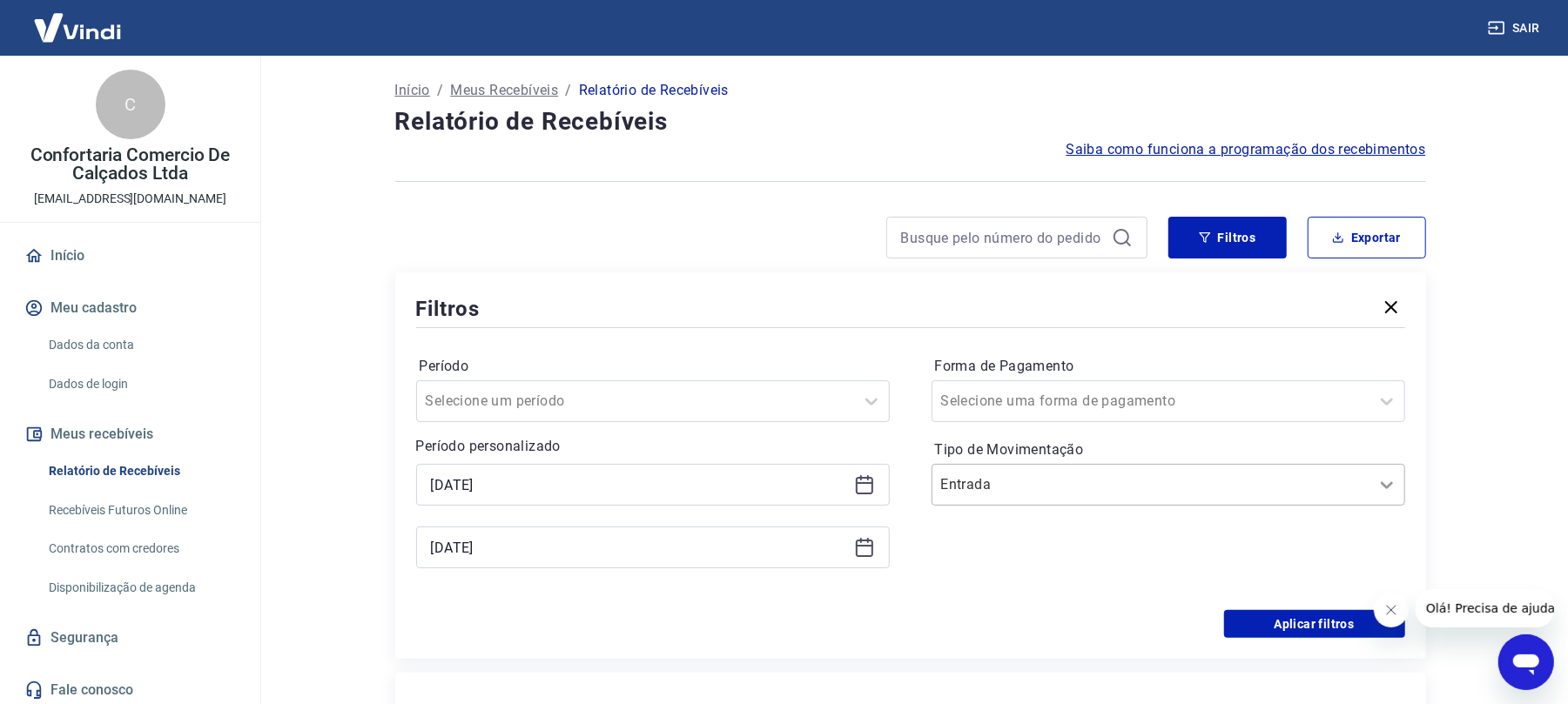
click at [1391, 481] on icon at bounding box center [1388, 485] width 21 height 21
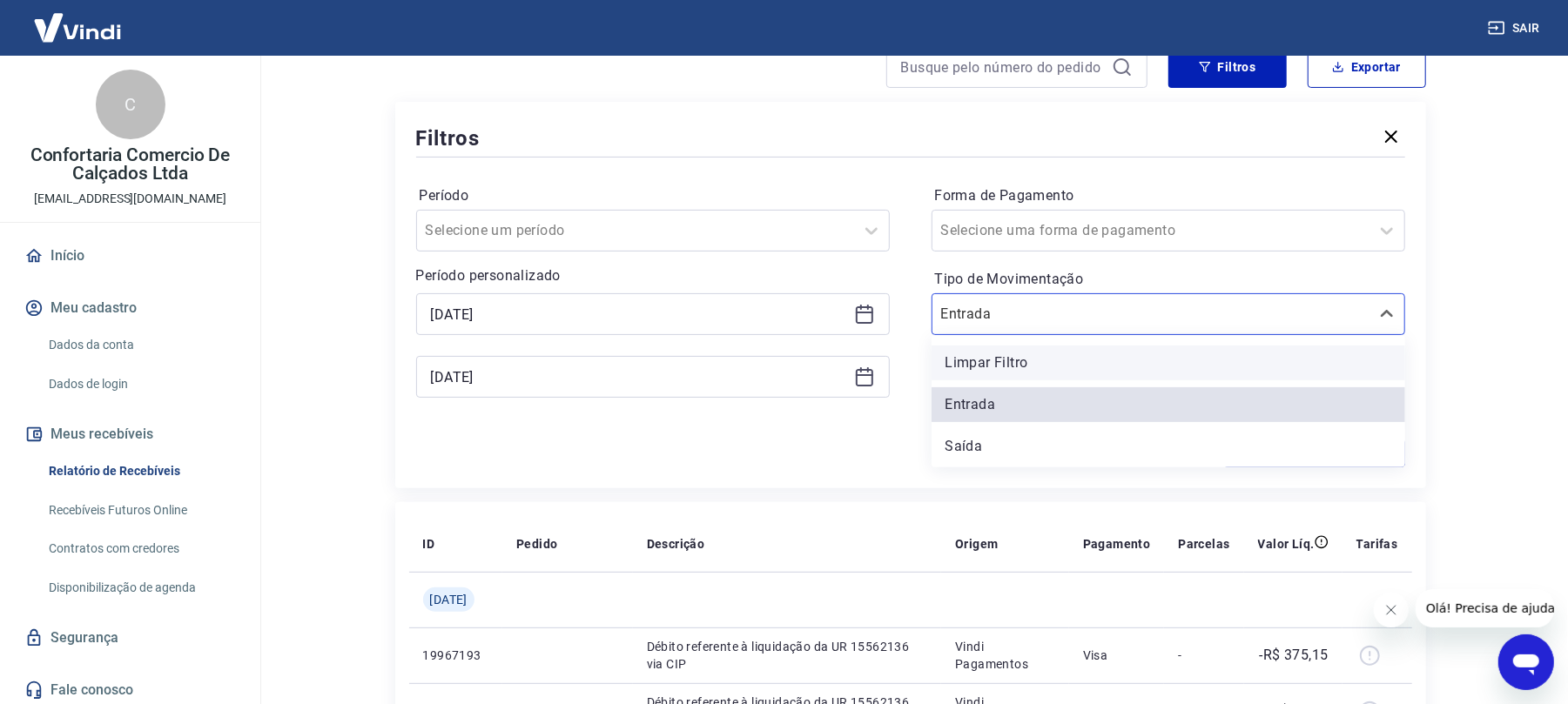
scroll to position [116, 0]
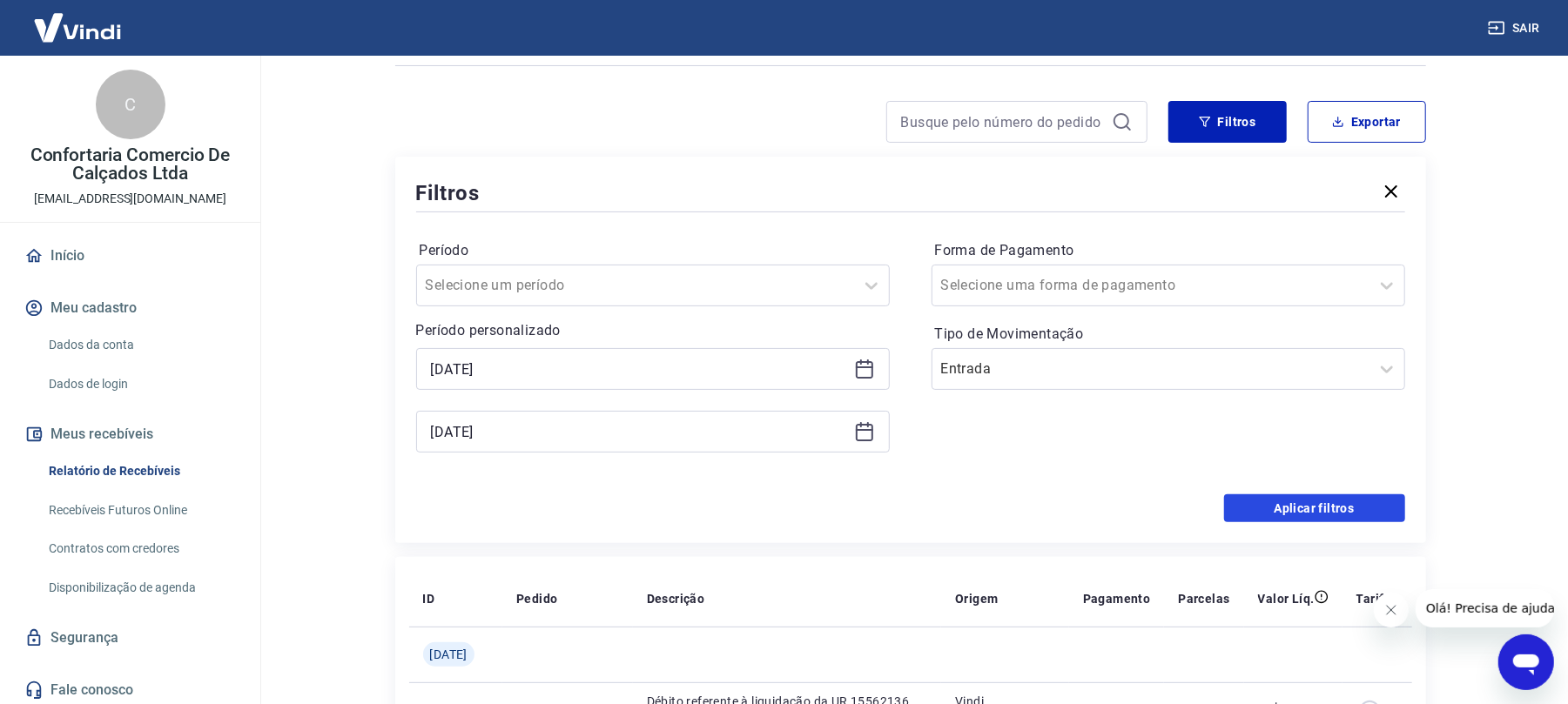
drag, startPoint x: 1223, startPoint y: 120, endPoint x: 1039, endPoint y: 527, distance: 446.7
click at [1301, 503] on button "Aplicar filtros" at bounding box center [1315, 508] width 181 height 28
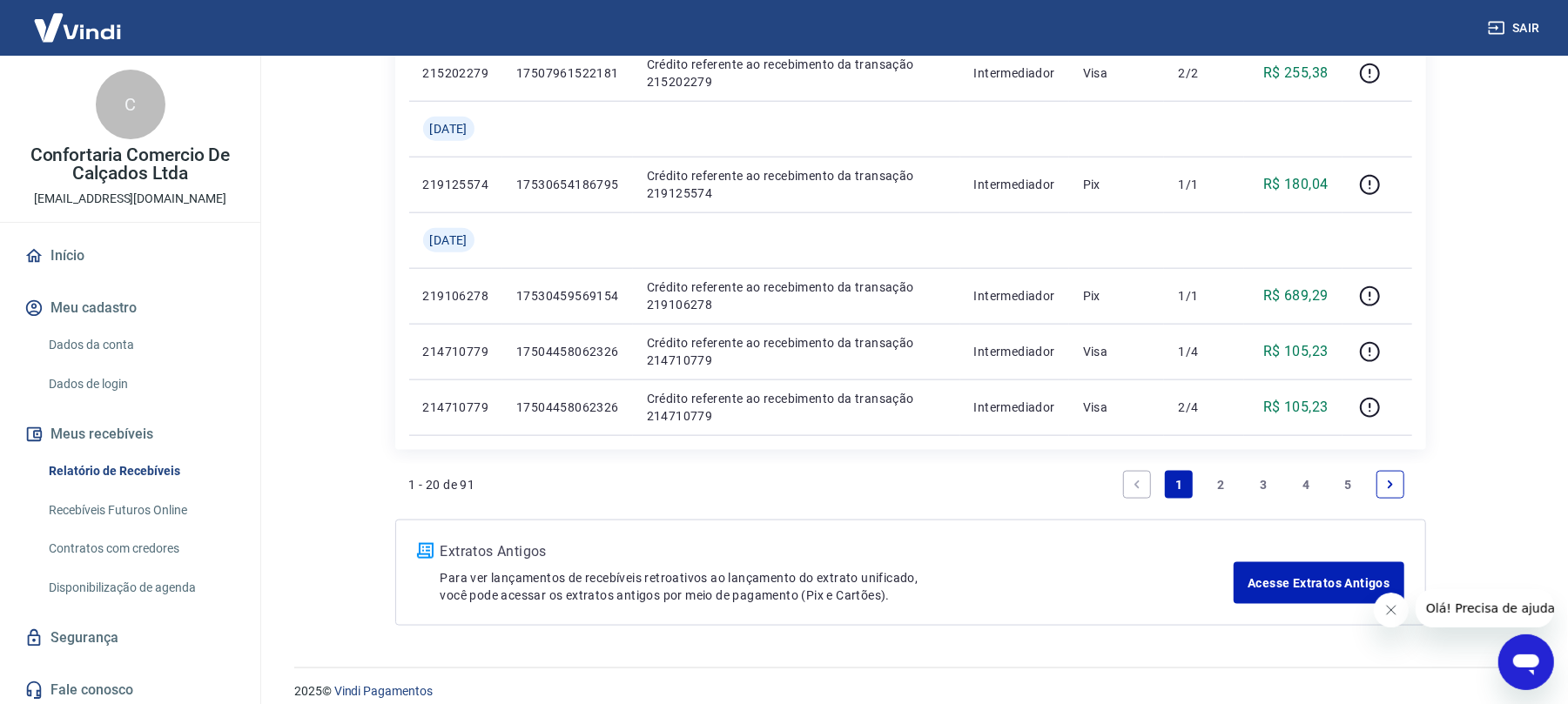
scroll to position [1387, 0]
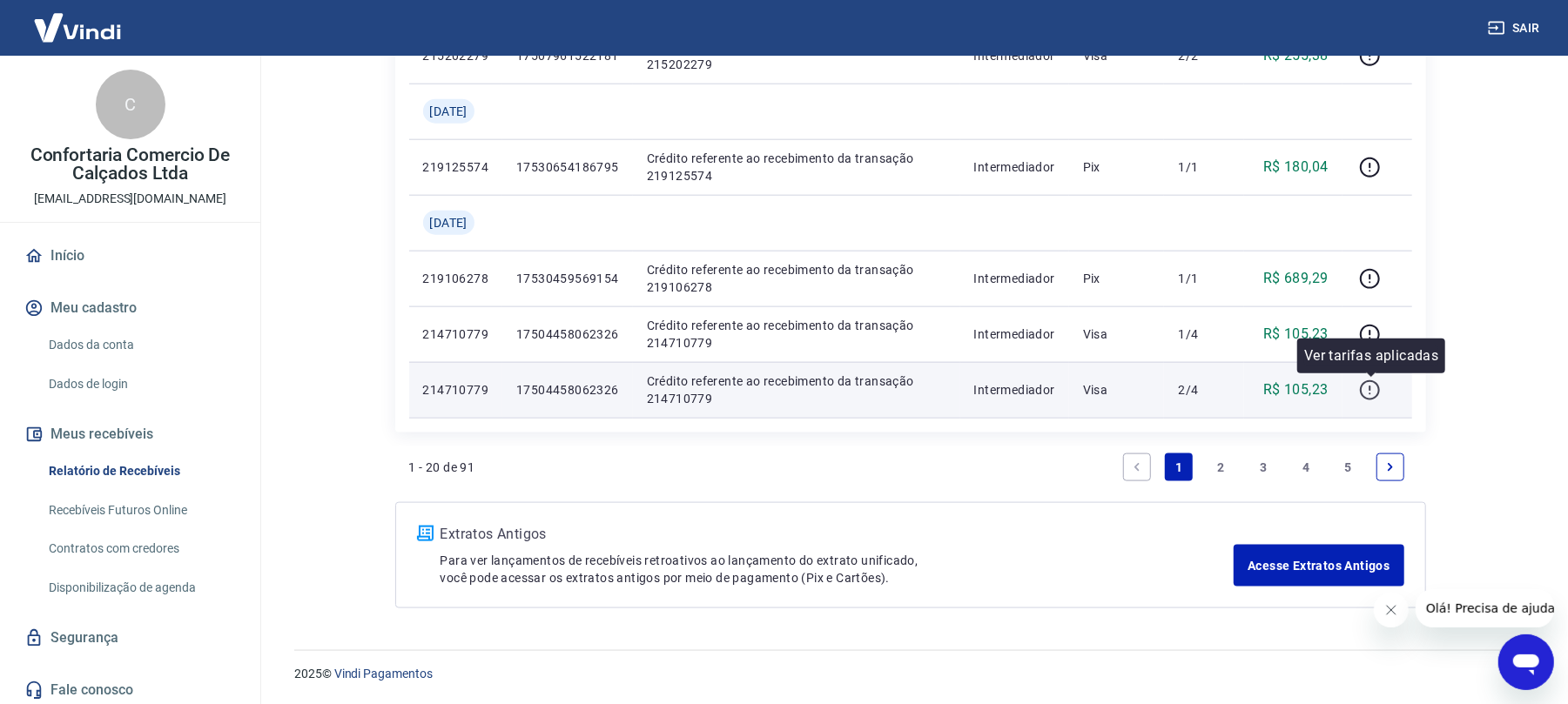
click at [1362, 380] on icon "button" at bounding box center [1370, 390] width 22 height 22
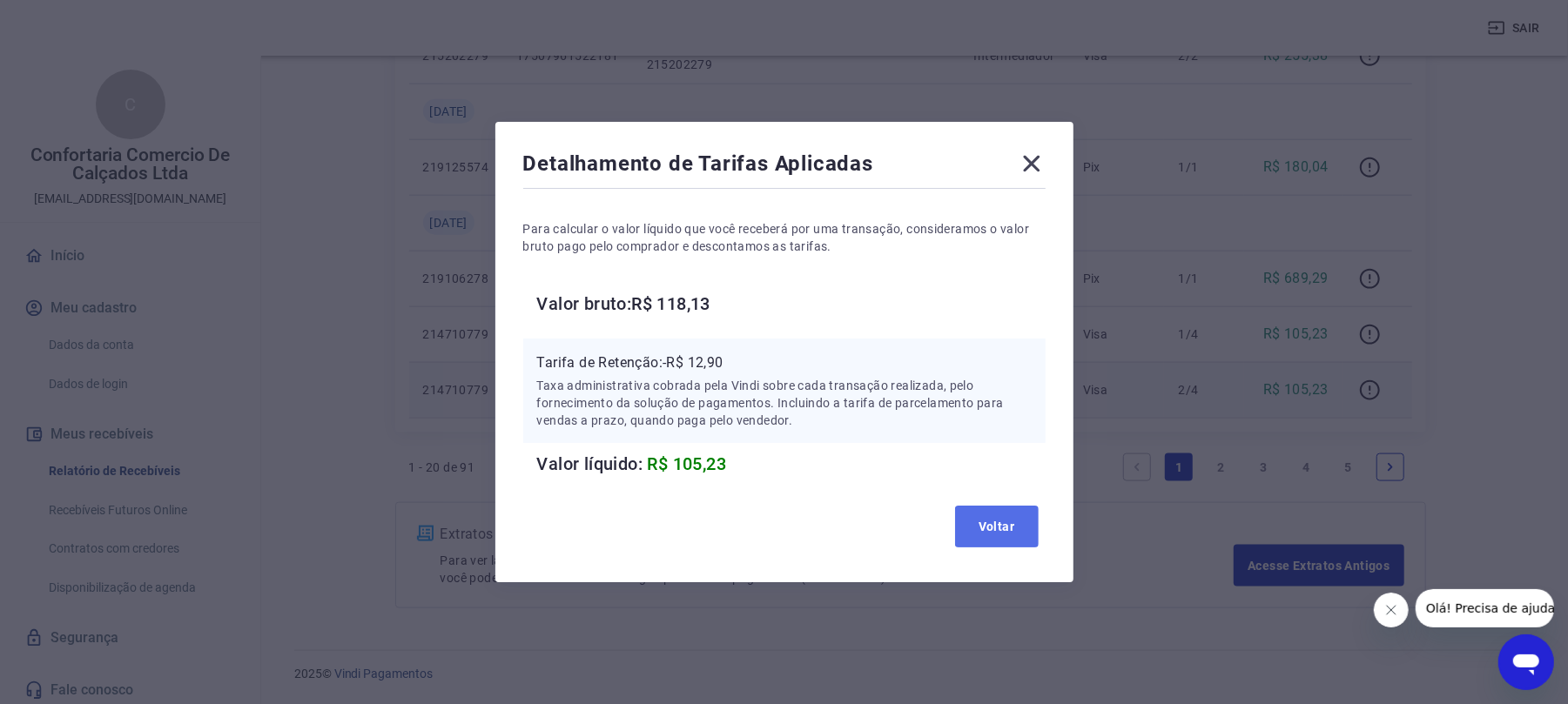
drag, startPoint x: 996, startPoint y: 528, endPoint x: 977, endPoint y: 447, distance: 83.2
click at [994, 528] on button "Voltar" at bounding box center [997, 526] width 84 height 41
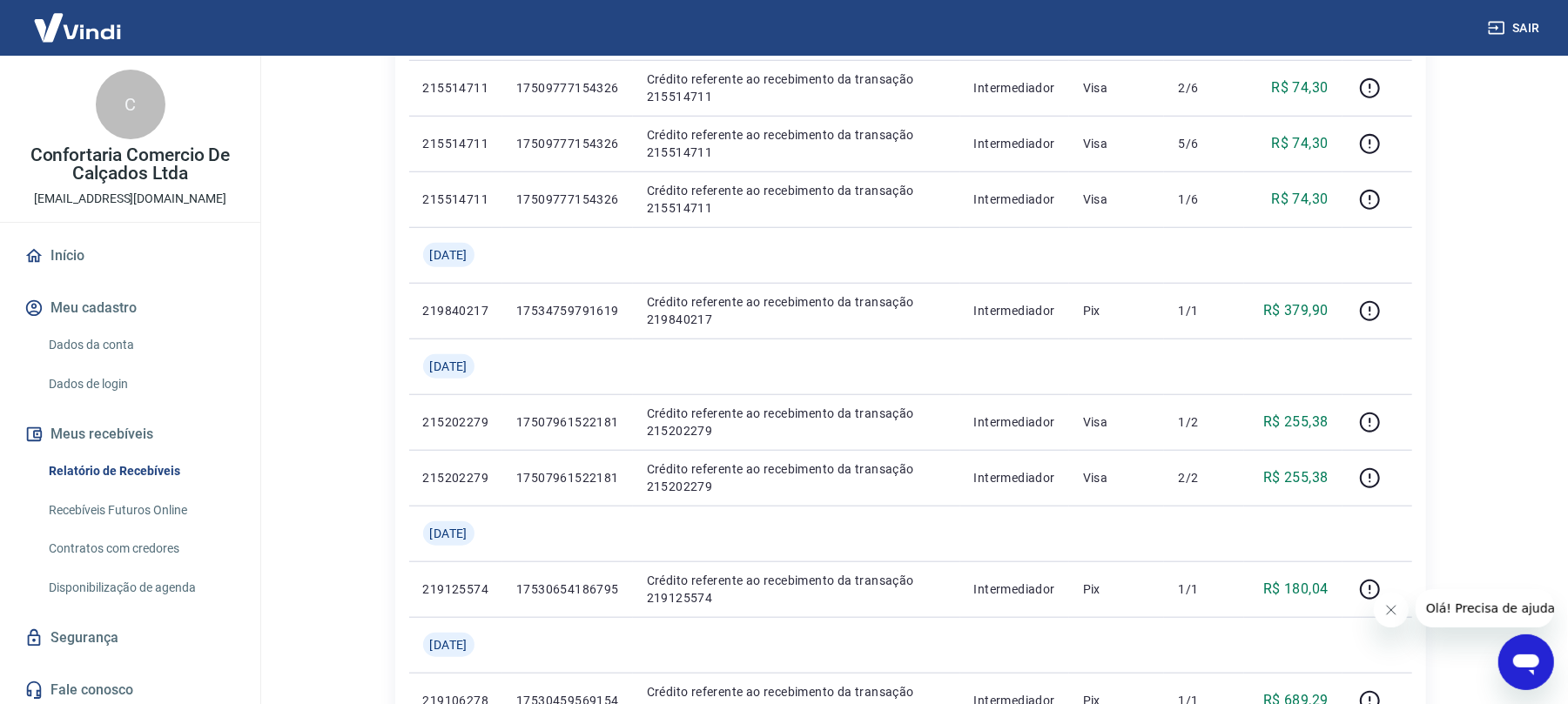
scroll to position [923, 0]
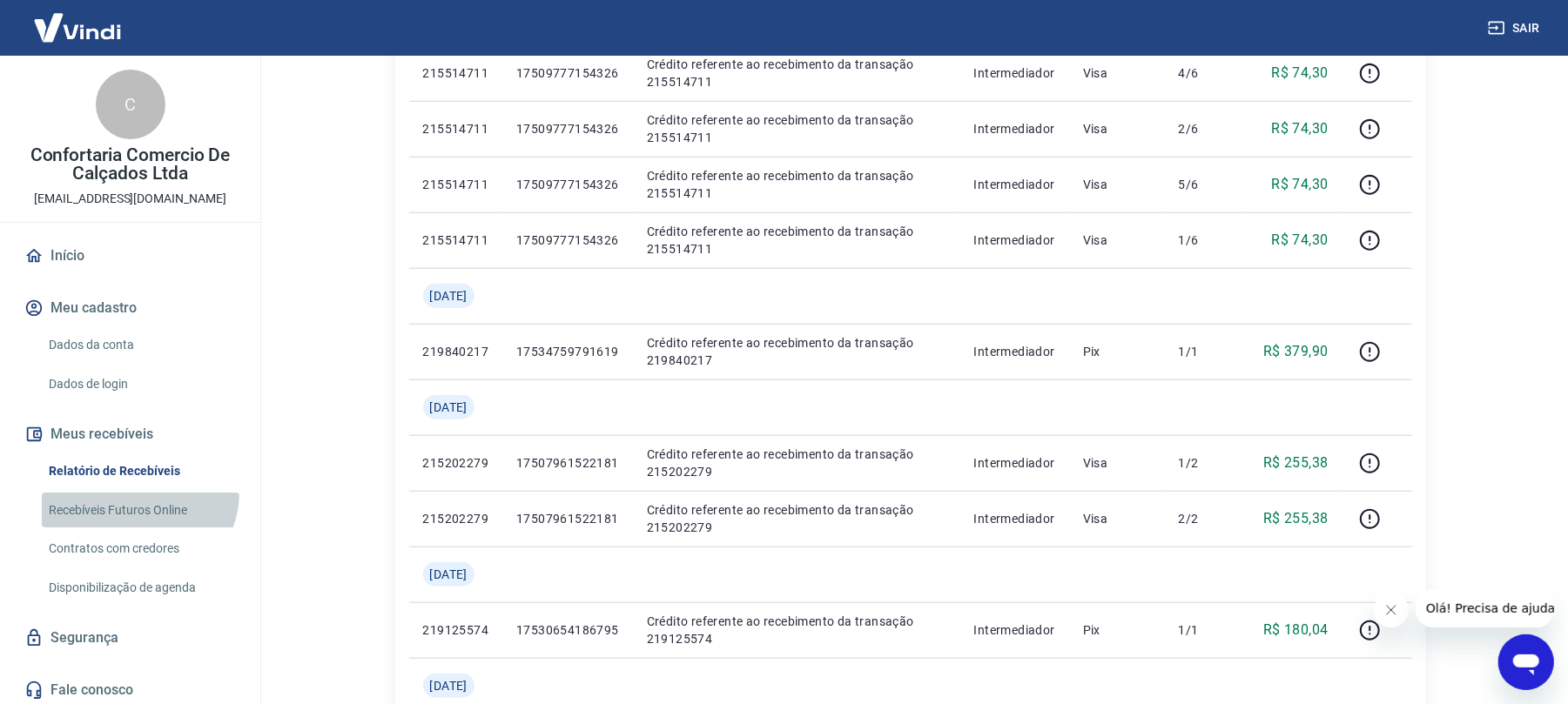
click at [137, 493] on link "Recebíveis Futuros Online" at bounding box center [140, 510] width 198 height 36
